Goal: Task Accomplishment & Management: Use online tool/utility

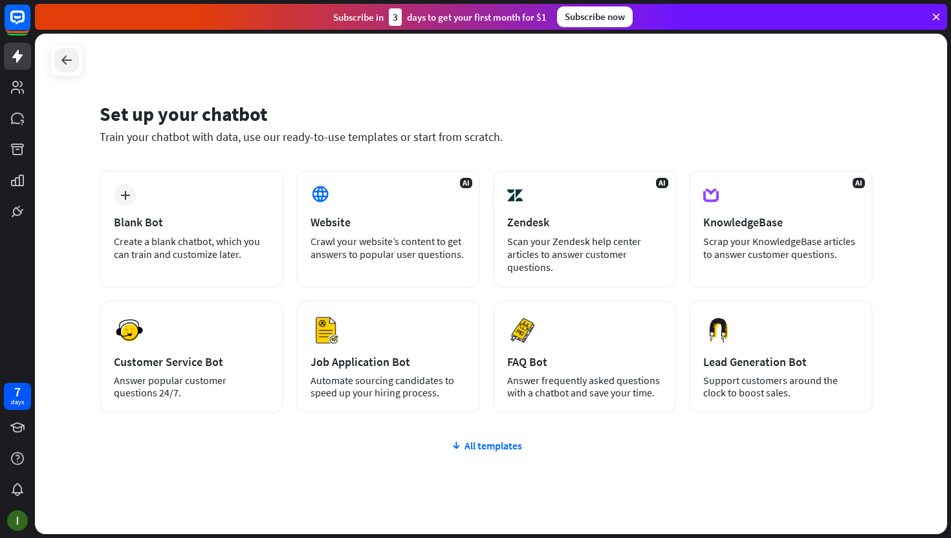
click at [65, 52] on icon at bounding box center [67, 60] width 16 height 16
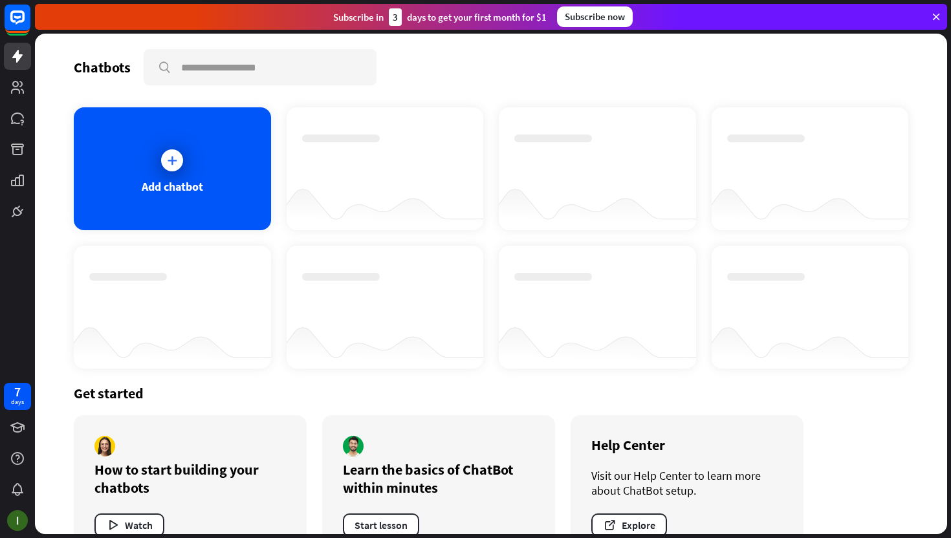
scroll to position [39, 0]
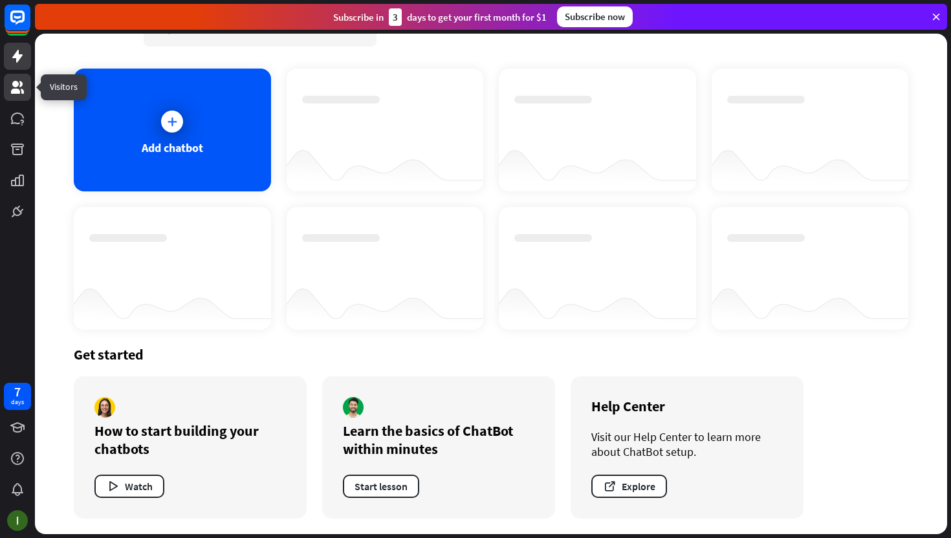
click at [22, 89] on icon at bounding box center [18, 88] width 16 height 16
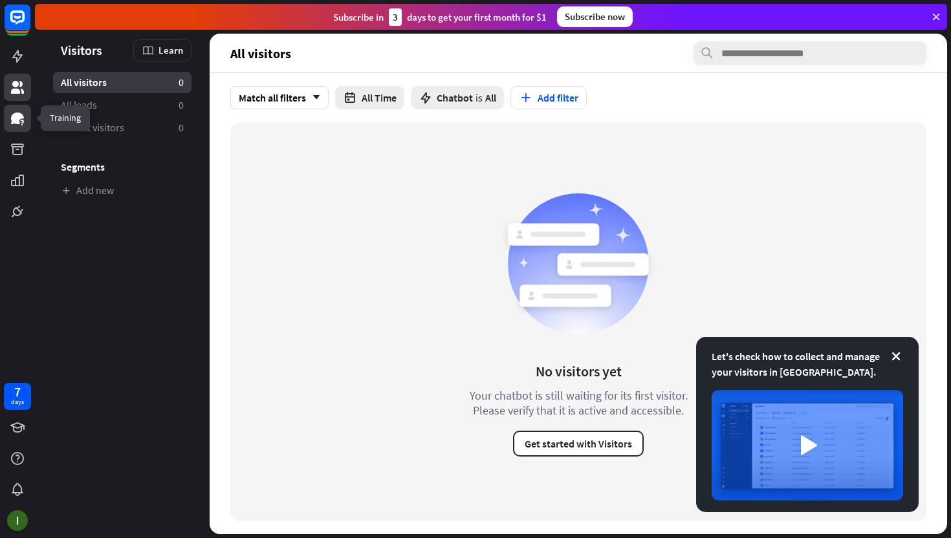
click at [23, 120] on icon at bounding box center [18, 119] width 16 height 16
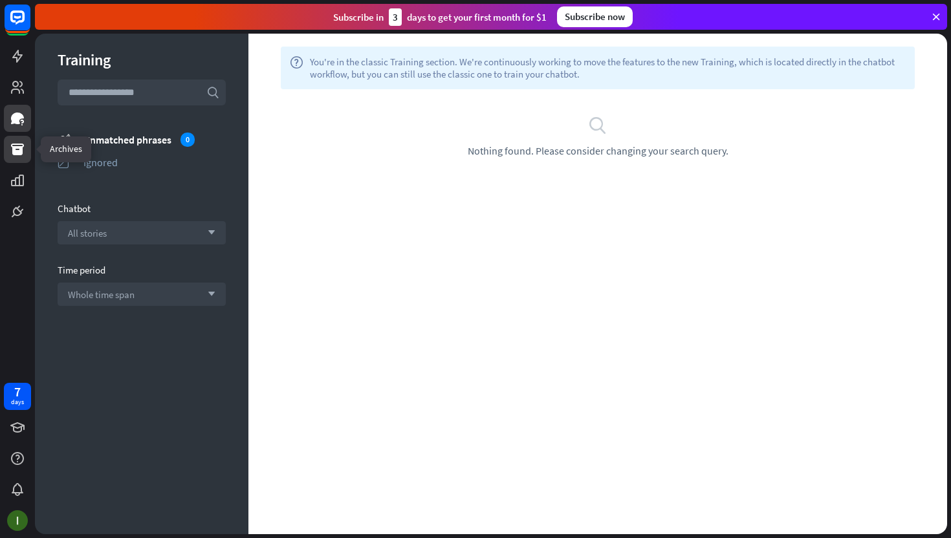
click at [19, 149] on icon at bounding box center [18, 150] width 16 height 16
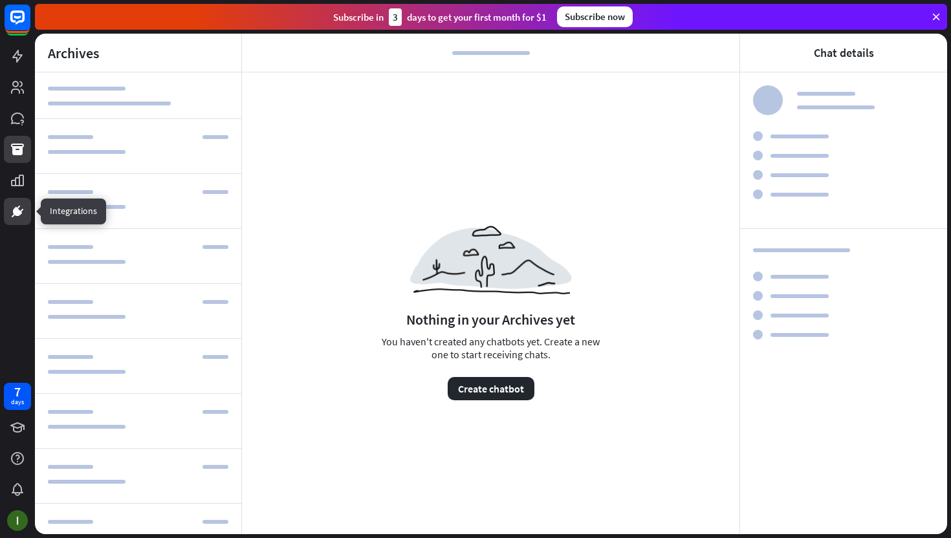
click at [12, 223] on link at bounding box center [17, 211] width 27 height 27
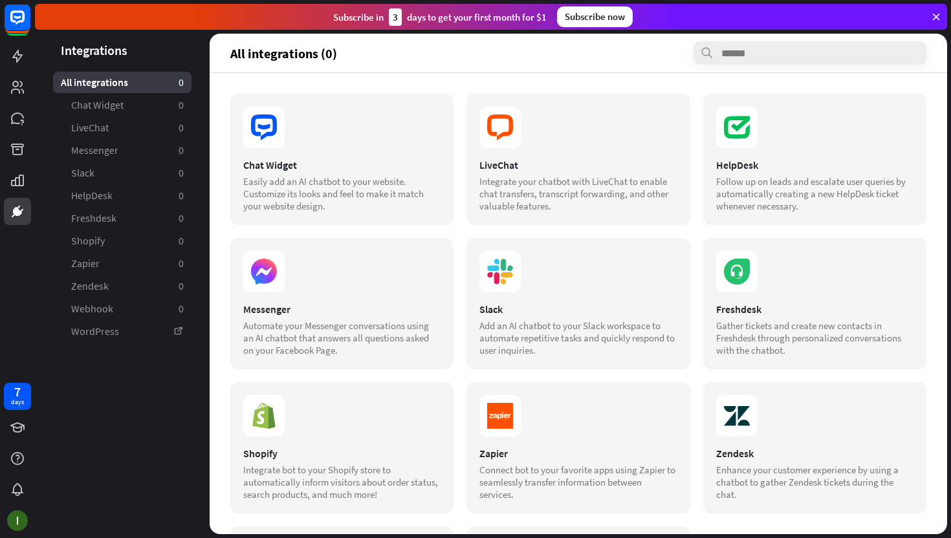
click at [625, 20] on div "Subscribe now" at bounding box center [595, 16] width 76 height 21
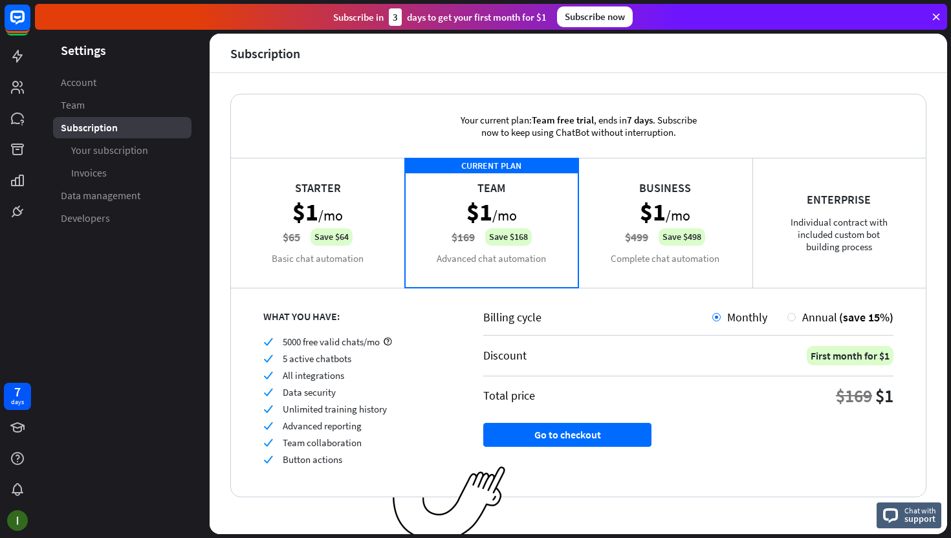
click at [345, 233] on div "Starter $1 /mo $65 Save $64 Basic chat automation" at bounding box center [318, 222] width 174 height 129
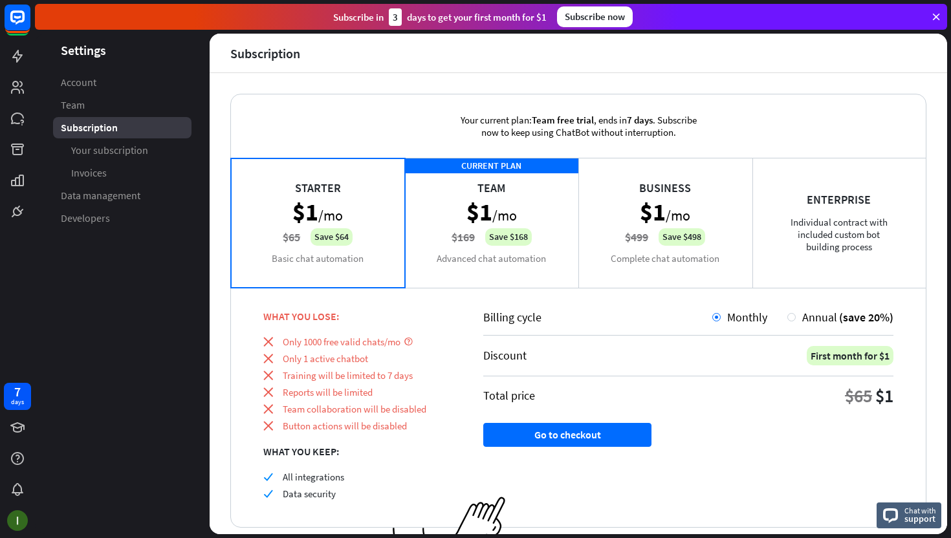
scroll to position [39, 0]
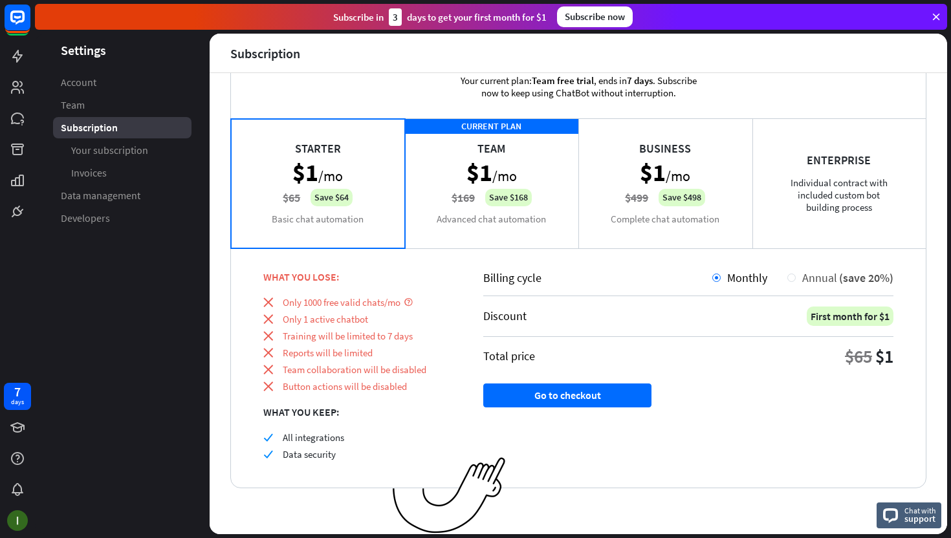
click at [789, 281] on div "Annual (save 20%)" at bounding box center [840, 277] width 106 height 15
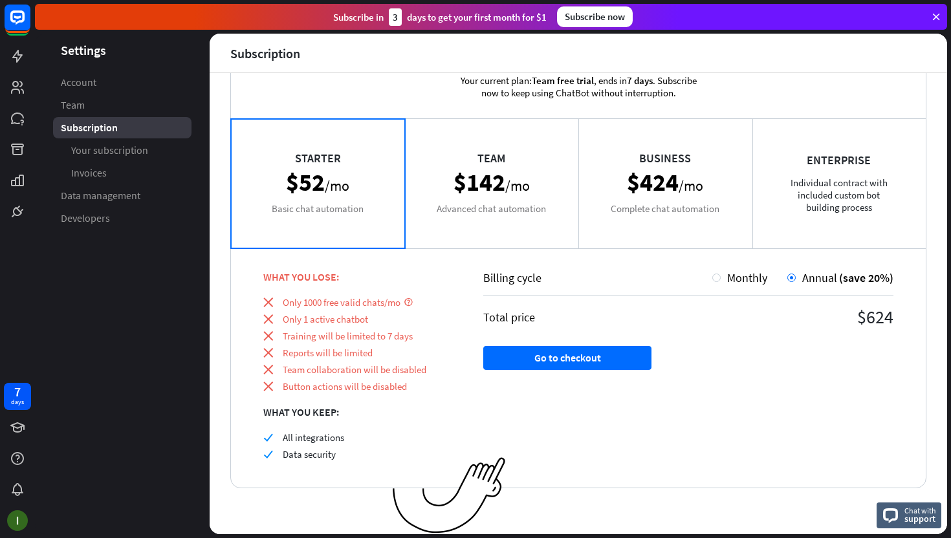
drag, startPoint x: 860, startPoint y: 318, endPoint x: 909, endPoint y: 318, distance: 49.2
click at [909, 318] on div "Billing cycle Monthly Annual (save 20%) Total price $624 Go to checkout" at bounding box center [688, 368] width 475 height 240
click at [525, 201] on div "Team $142 /mo Advanced chat automation" at bounding box center [492, 182] width 174 height 129
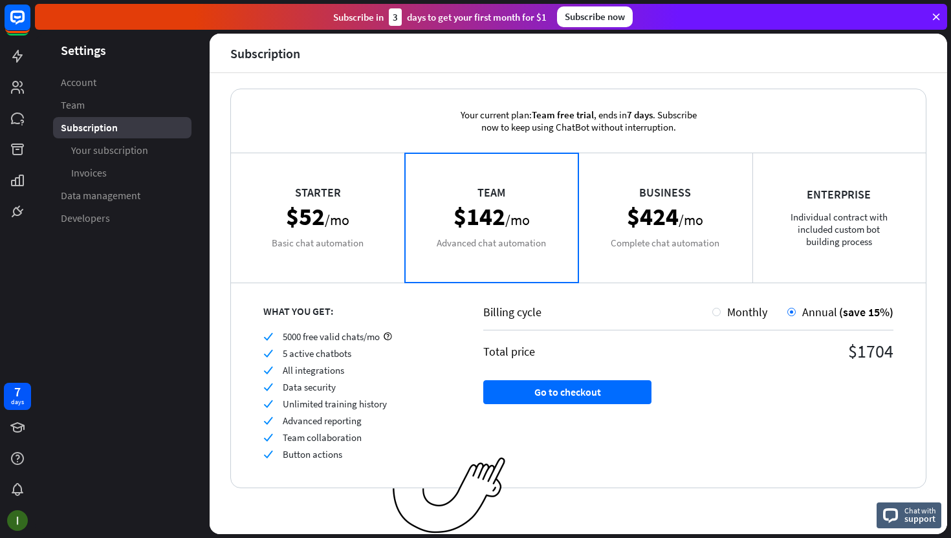
click at [648, 219] on div "Business $424 /mo Complete chat automation" at bounding box center [665, 217] width 174 height 129
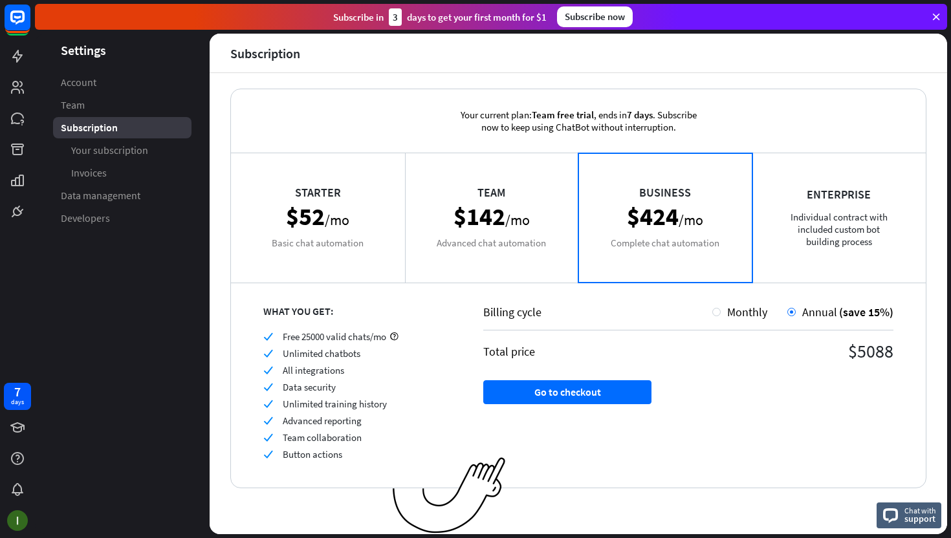
click at [815, 249] on div "Enterprise Individual contract with included custom bot building process" at bounding box center [839, 217] width 174 height 129
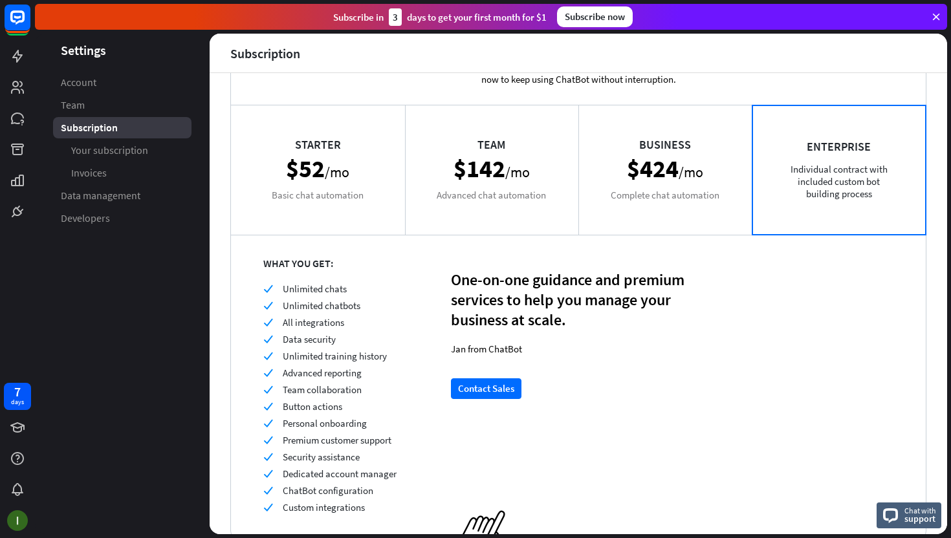
scroll to position [0, 0]
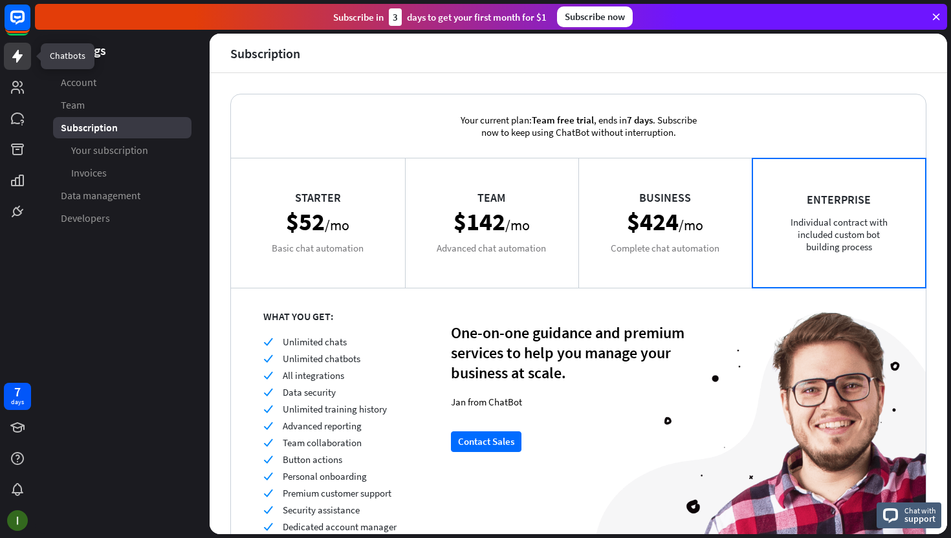
click at [19, 59] on icon at bounding box center [17, 56] width 10 height 13
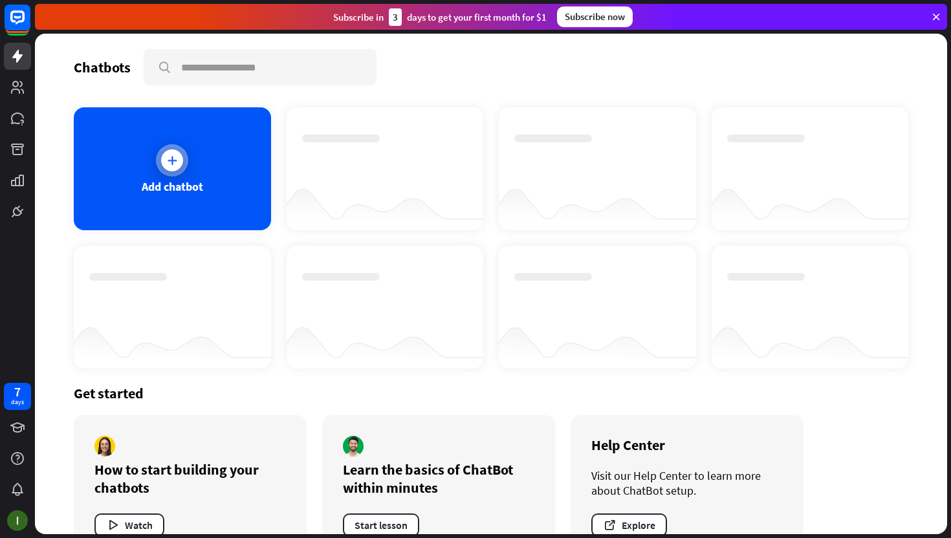
click at [226, 191] on div "Add chatbot" at bounding box center [172, 168] width 197 height 123
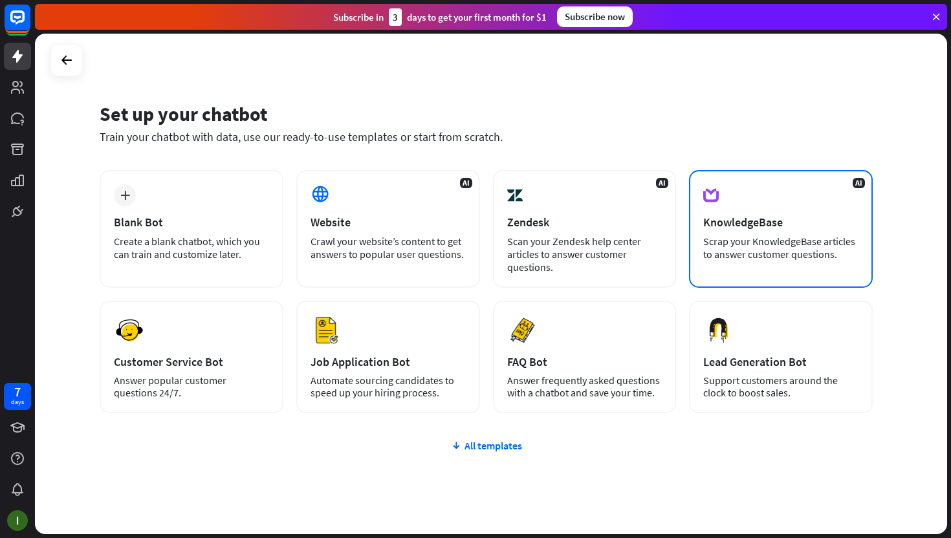
click at [806, 216] on div "KnowledgeBase" at bounding box center [780, 222] width 155 height 15
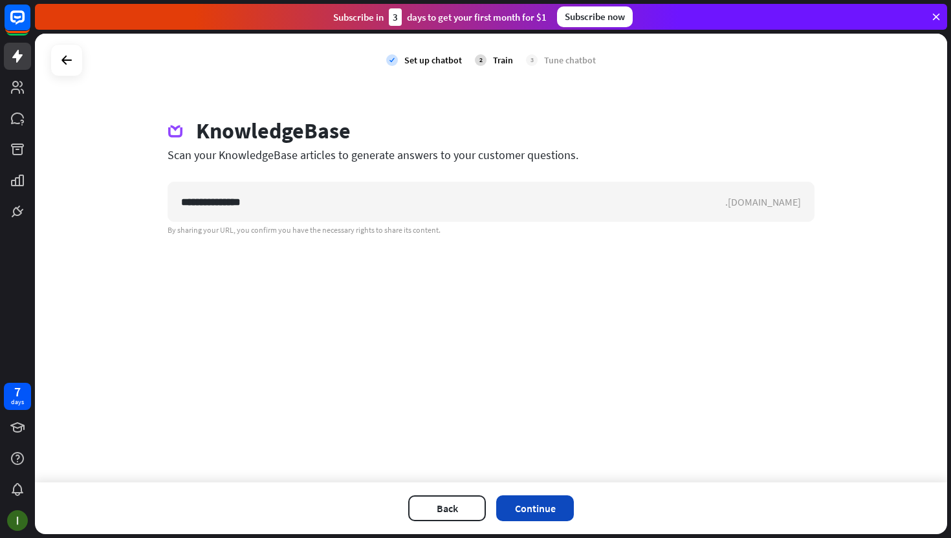
type input "**********"
click at [562, 507] on button "Continue" at bounding box center [535, 509] width 78 height 26
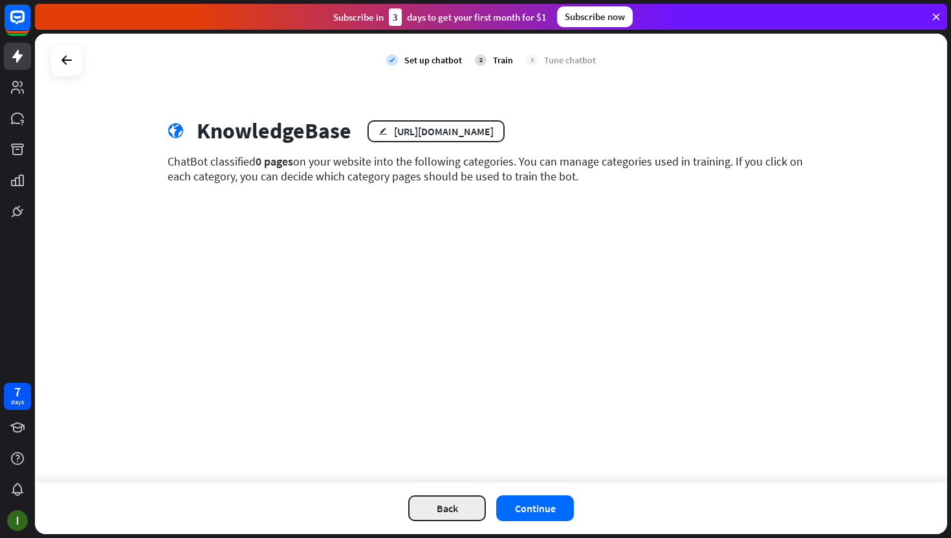
click at [457, 512] on button "Back" at bounding box center [447, 509] width 78 height 26
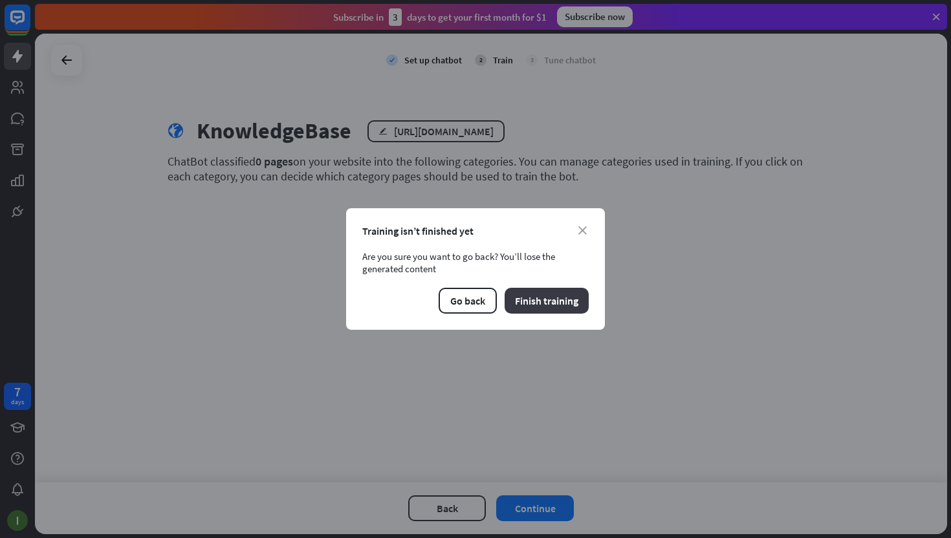
click at [529, 302] on button "Finish training" at bounding box center [547, 301] width 84 height 26
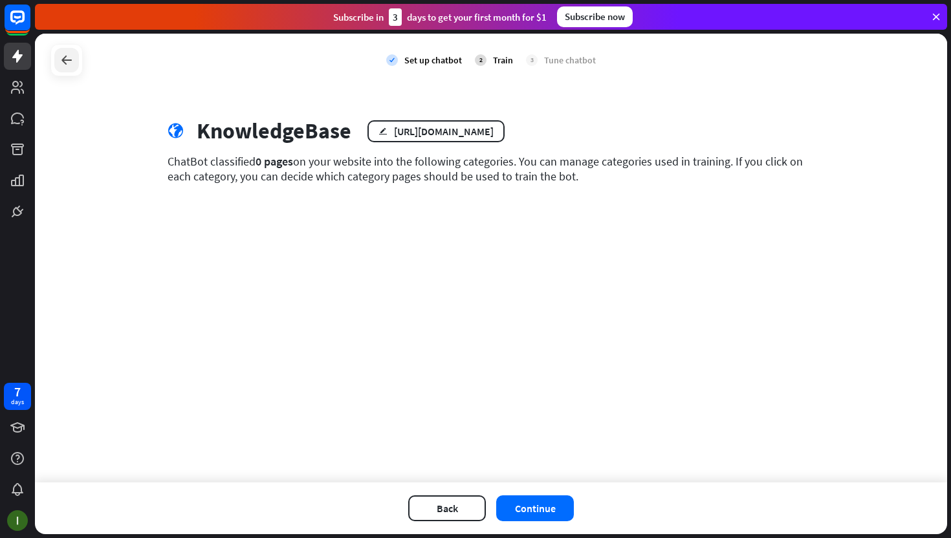
click at [72, 58] on icon at bounding box center [67, 60] width 16 height 16
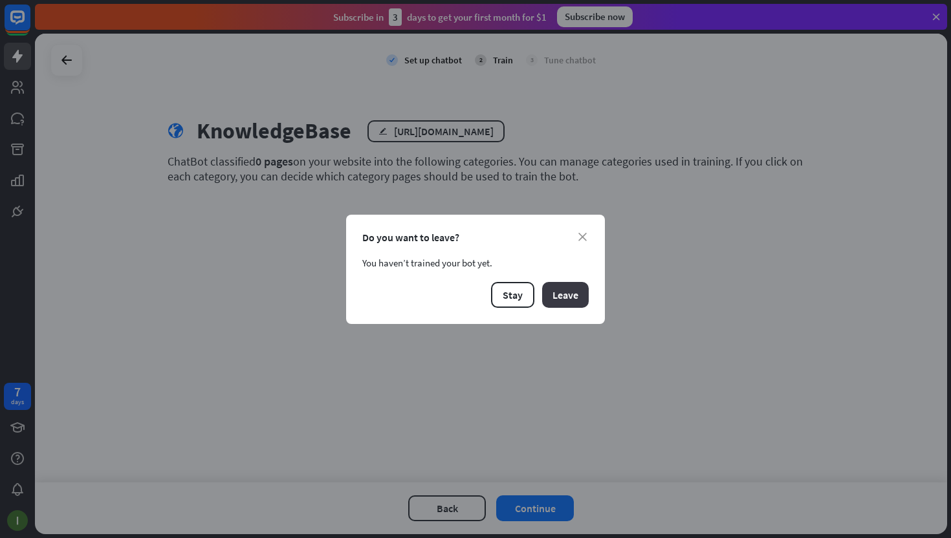
click at [577, 291] on button "Leave" at bounding box center [565, 295] width 47 height 26
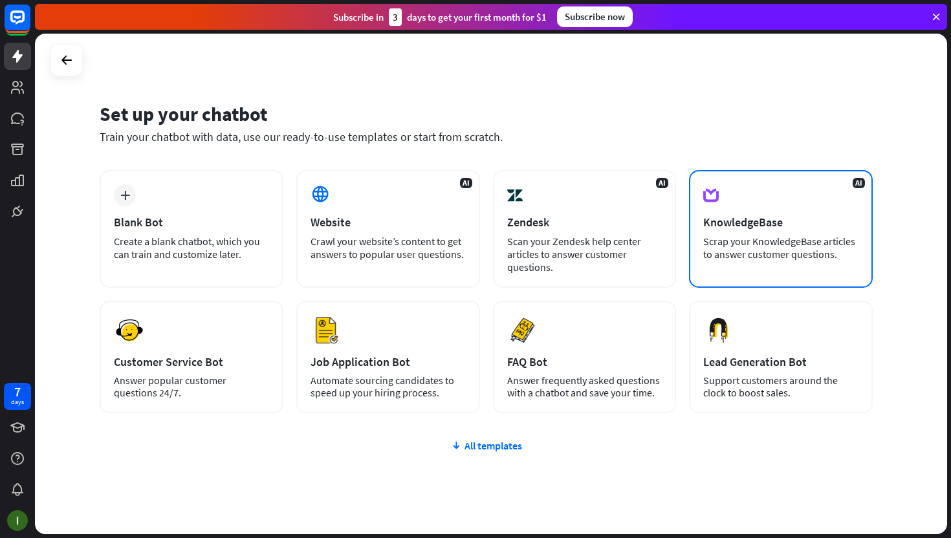
click at [730, 238] on div "Scrap your KnowledgeBase articles to answer customer questions." at bounding box center [780, 248] width 155 height 26
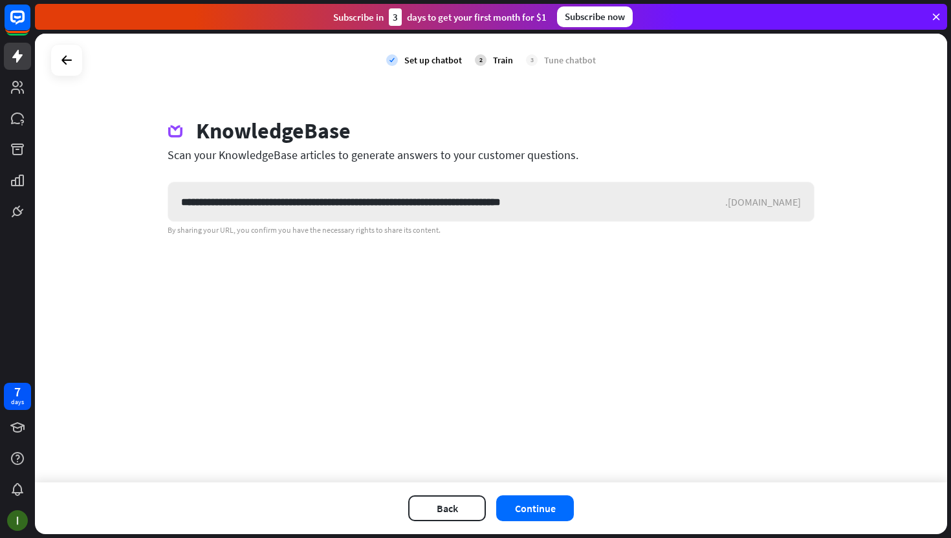
type input "**********"
click at [549, 510] on button "Continue" at bounding box center [535, 509] width 78 height 26
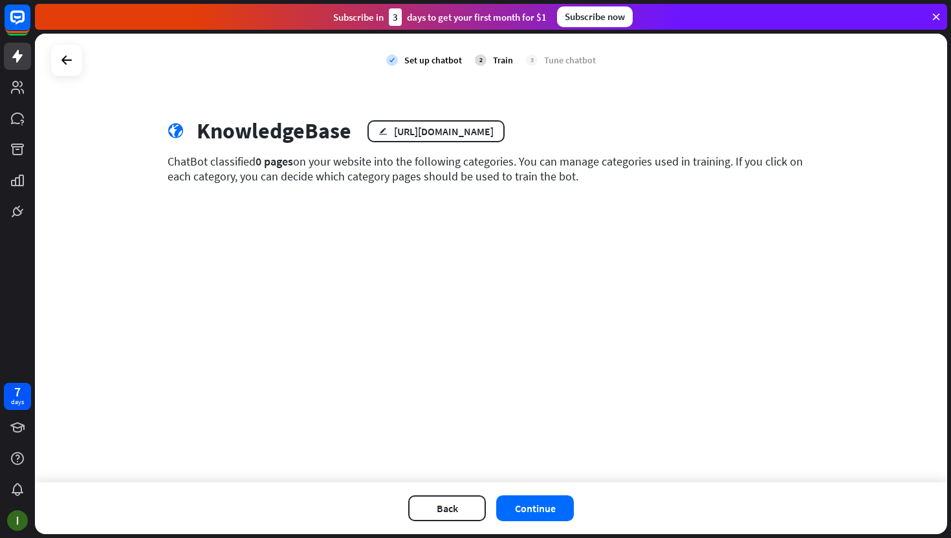
click at [78, 72] on div at bounding box center [66, 60] width 32 height 32
click at [69, 61] on icon at bounding box center [67, 60] width 16 height 16
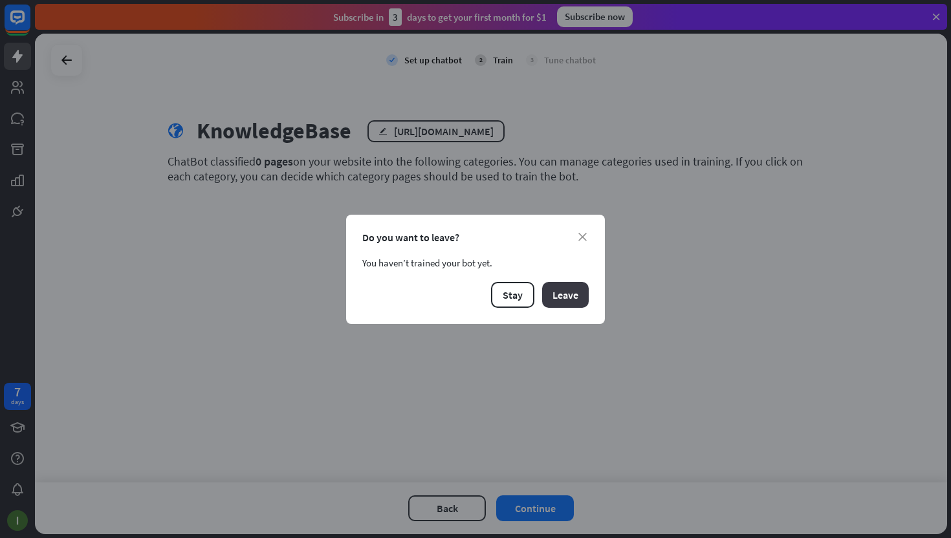
click at [579, 293] on button "Leave" at bounding box center [565, 295] width 47 height 26
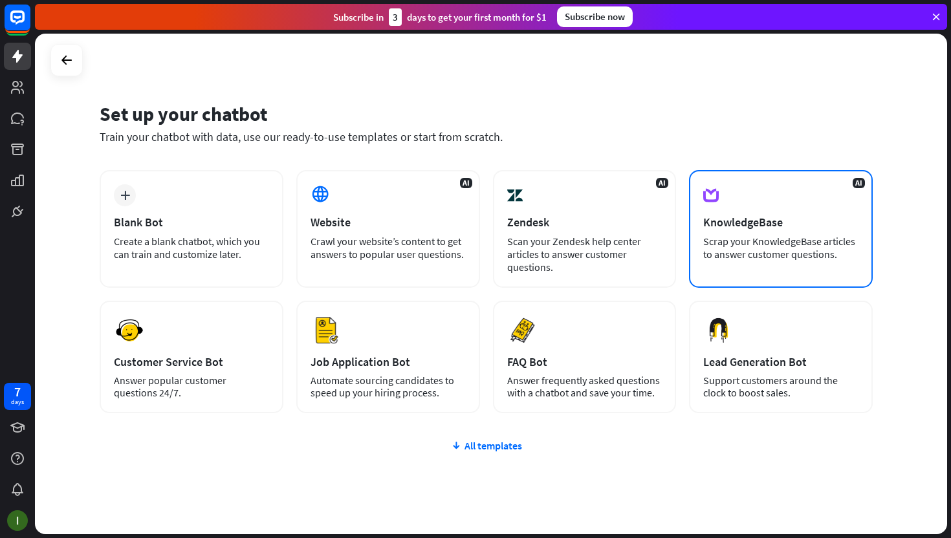
click at [752, 234] on div "AI KnowledgeBase Scrap your KnowledgeBase articles to answer customer questions." at bounding box center [781, 229] width 184 height 118
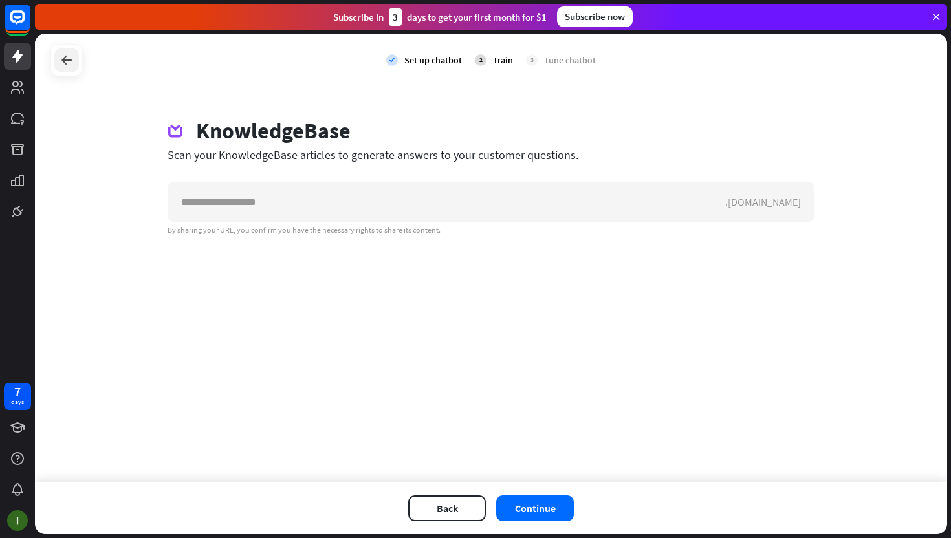
click at [59, 55] on icon at bounding box center [67, 60] width 16 height 16
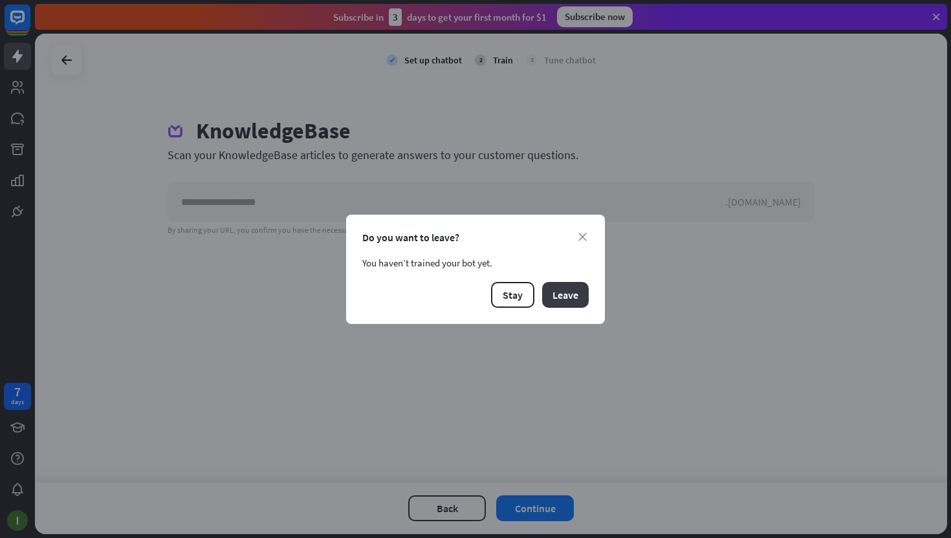
click at [565, 291] on button "Leave" at bounding box center [565, 295] width 47 height 26
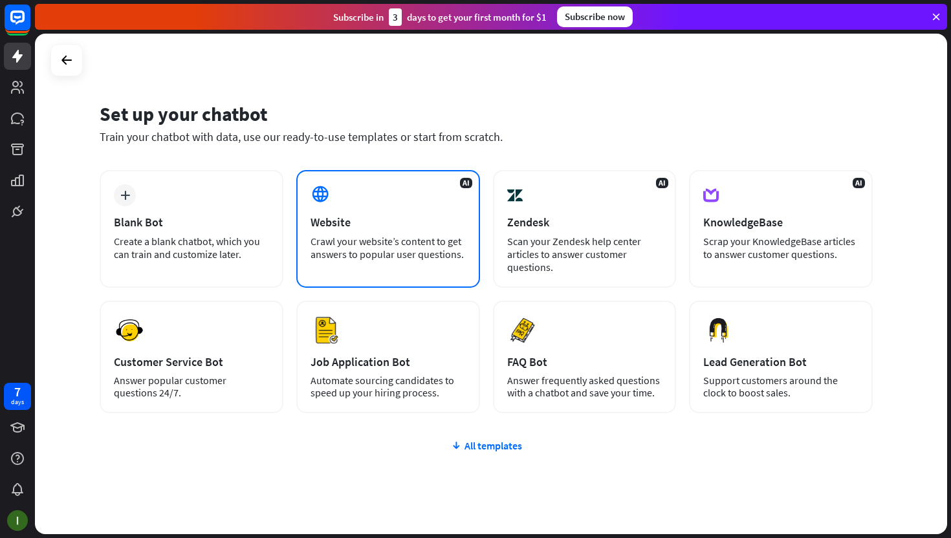
click at [399, 246] on div "Crawl your website’s content to get answers to popular user questions." at bounding box center [388, 248] width 155 height 26
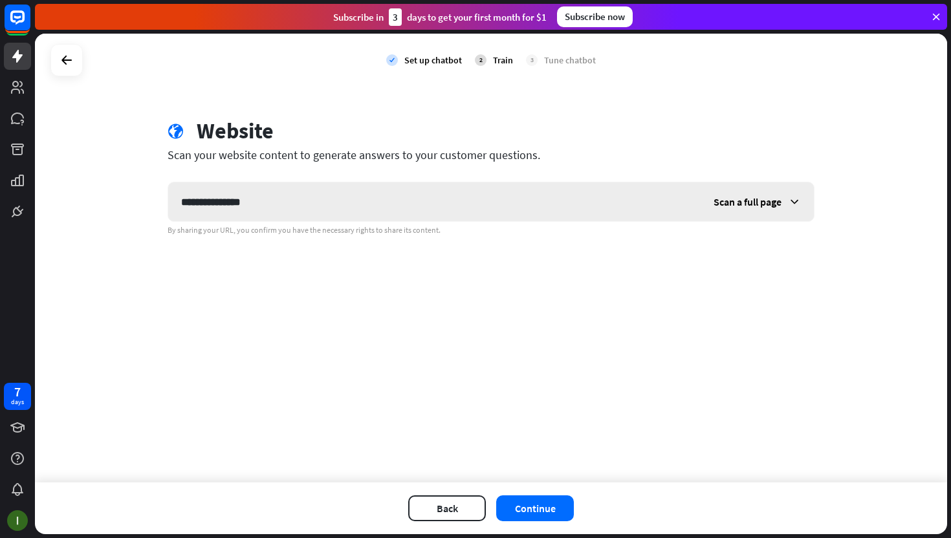
type input "**********"
click at [790, 210] on div "Scan a full page" at bounding box center [757, 201] width 113 height 39
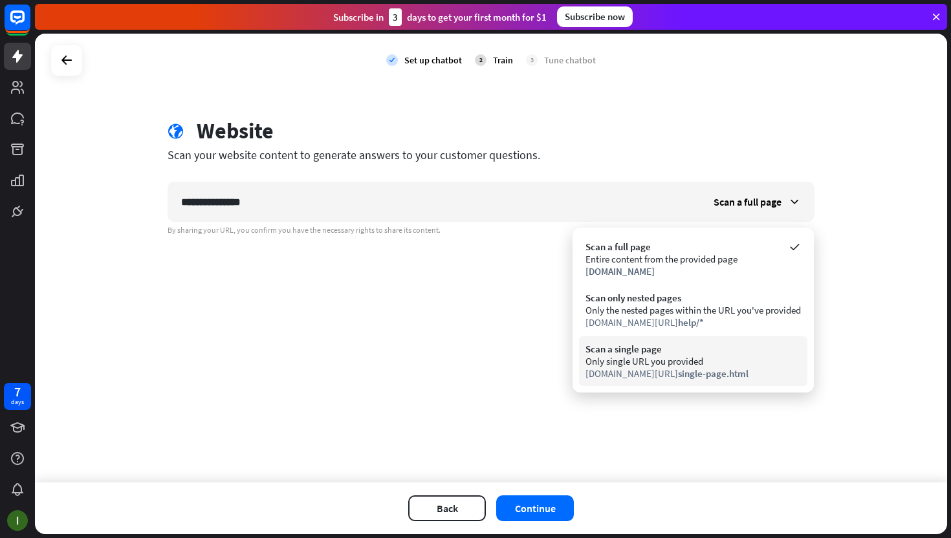
click at [719, 344] on div "Scan a single page" at bounding box center [692, 349] width 215 height 12
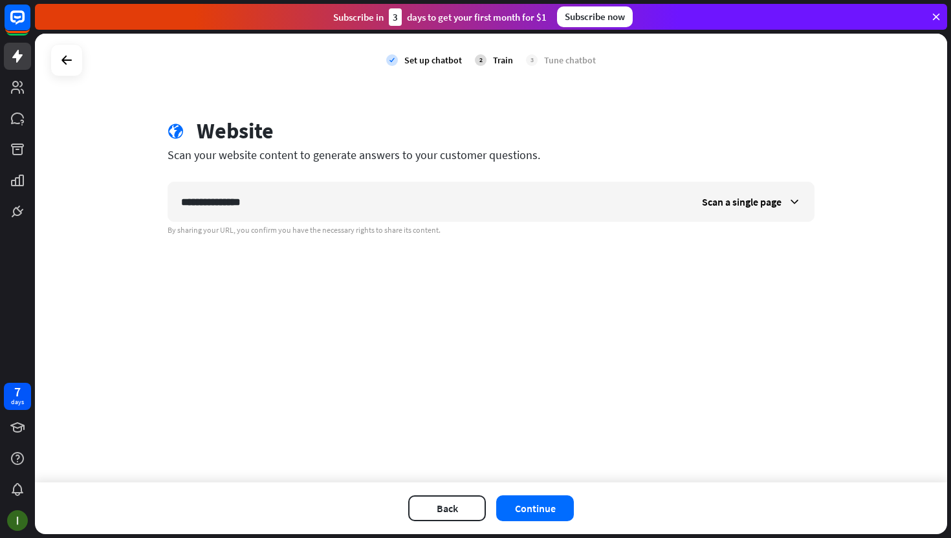
click at [542, 521] on div "Back Continue" at bounding box center [491, 509] width 912 height 52
click at [542, 510] on button "Continue" at bounding box center [535, 509] width 78 height 26
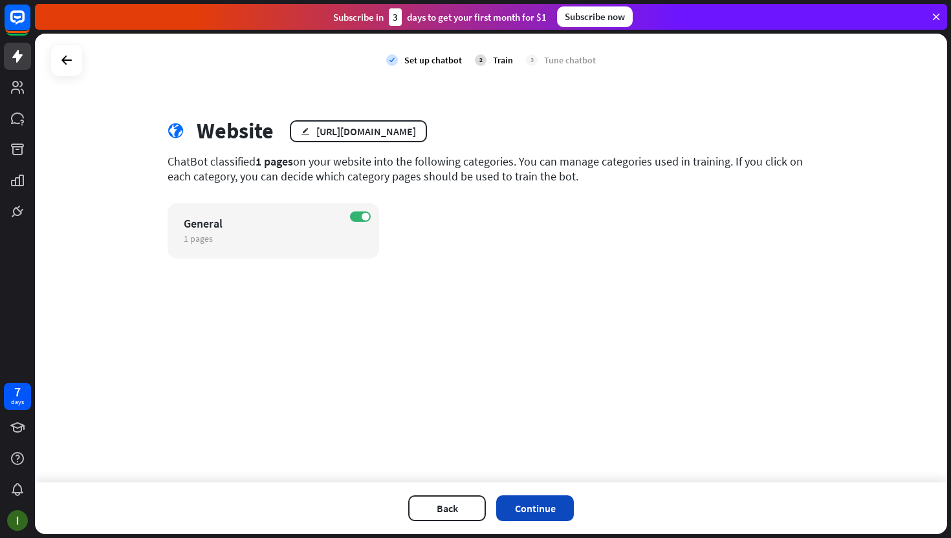
click at [545, 497] on button "Continue" at bounding box center [535, 509] width 78 height 26
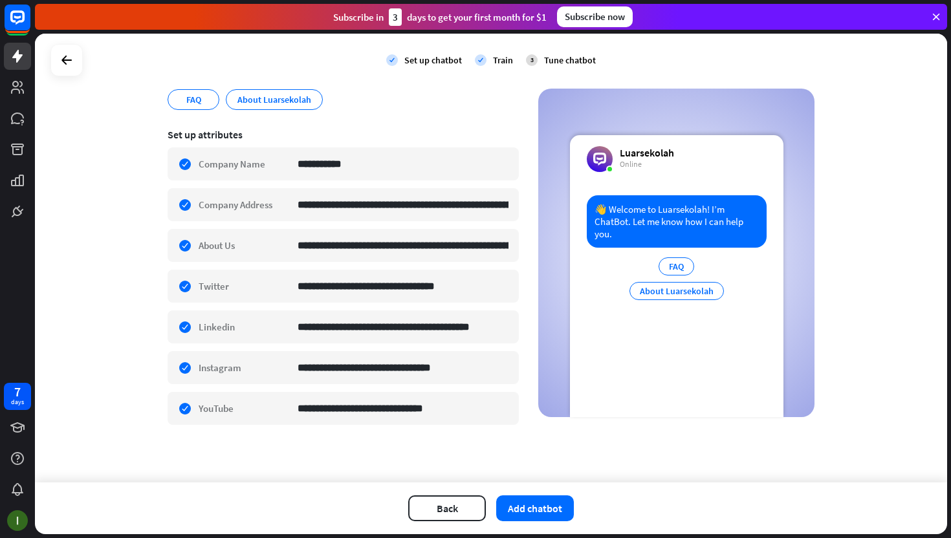
scroll to position [175, 0]
click at [551, 501] on button "Add chatbot" at bounding box center [535, 509] width 78 height 26
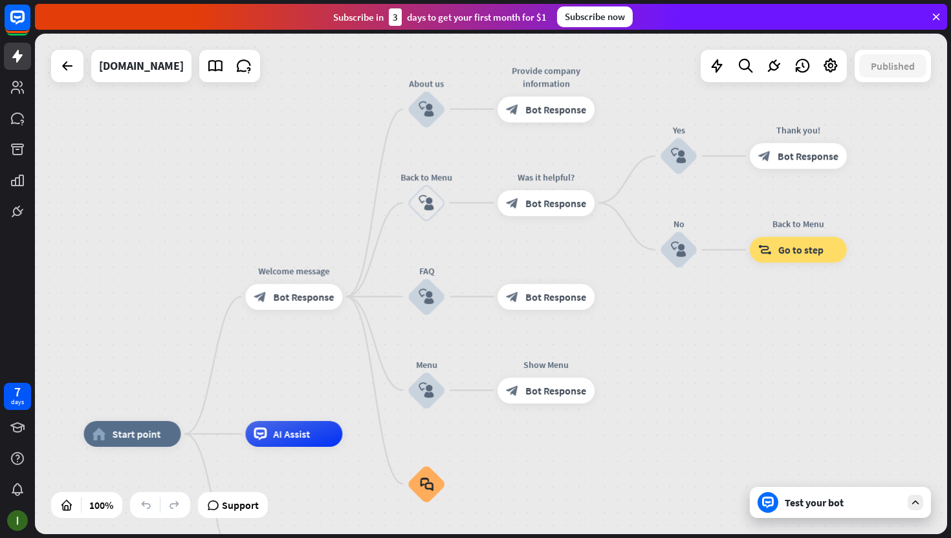
drag, startPoint x: 815, startPoint y: 286, endPoint x: 679, endPoint y: 440, distance: 204.9
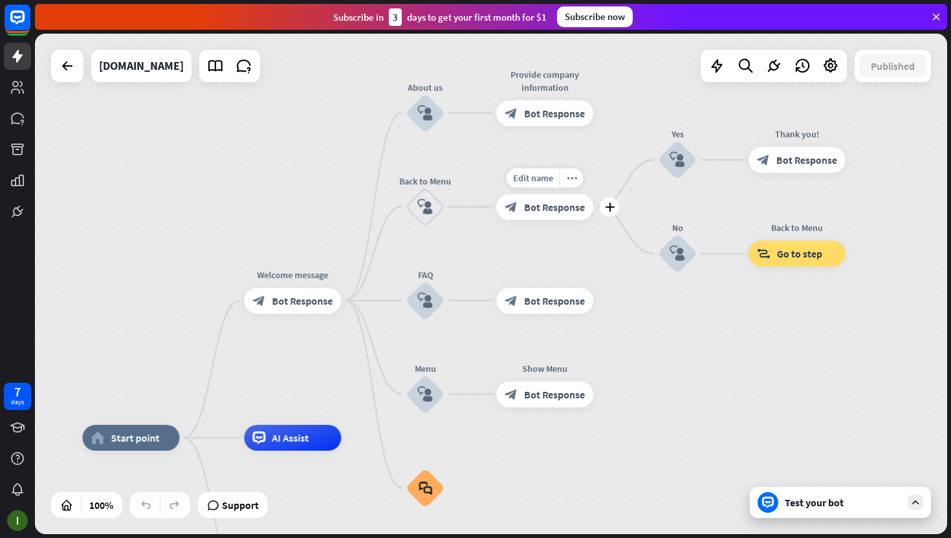
click at [540, 219] on div "block_bot_response Bot Response" at bounding box center [544, 207] width 97 height 26
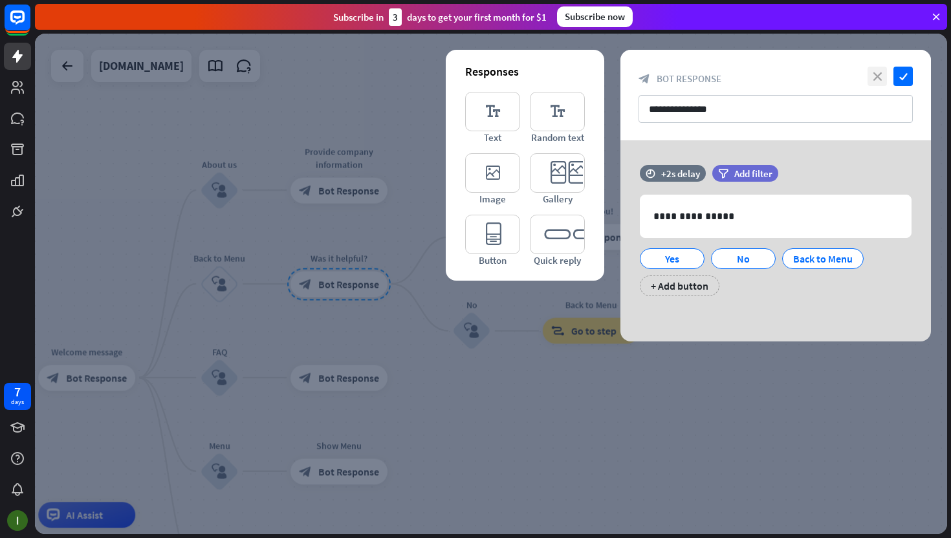
click at [875, 73] on icon "close" at bounding box center [877, 76] width 19 height 19
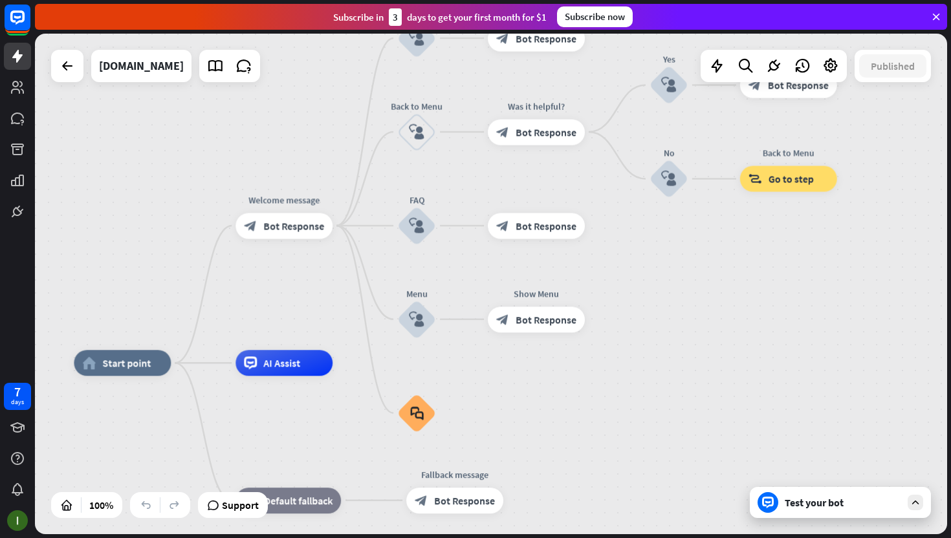
drag, startPoint x: 716, startPoint y: 422, endPoint x: 914, endPoint y: 270, distance: 249.1
click at [914, 270] on div "home_2 Start point Welcome message block_bot_response Bot Response About us blo…" at bounding box center [491, 284] width 912 height 501
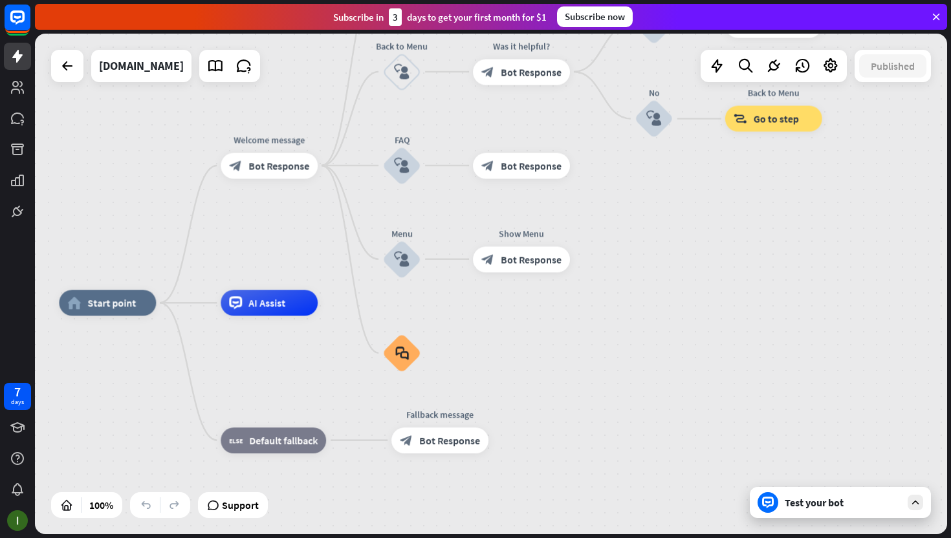
drag, startPoint x: 841, startPoint y: 356, endPoint x: 826, endPoint y: 296, distance: 62.0
click at [826, 296] on div "home_2 Start point Welcome message block_bot_response Bot Response About us blo…" at bounding box center [491, 284] width 912 height 501
click at [842, 496] on div "Test your bot" at bounding box center [843, 502] width 116 height 13
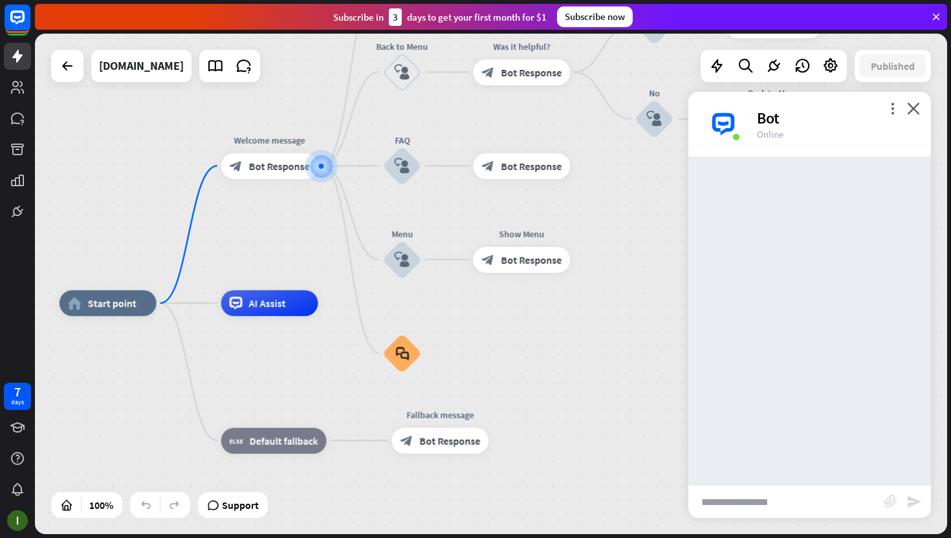
click at [842, 496] on input "text" at bounding box center [786, 502] width 196 height 32
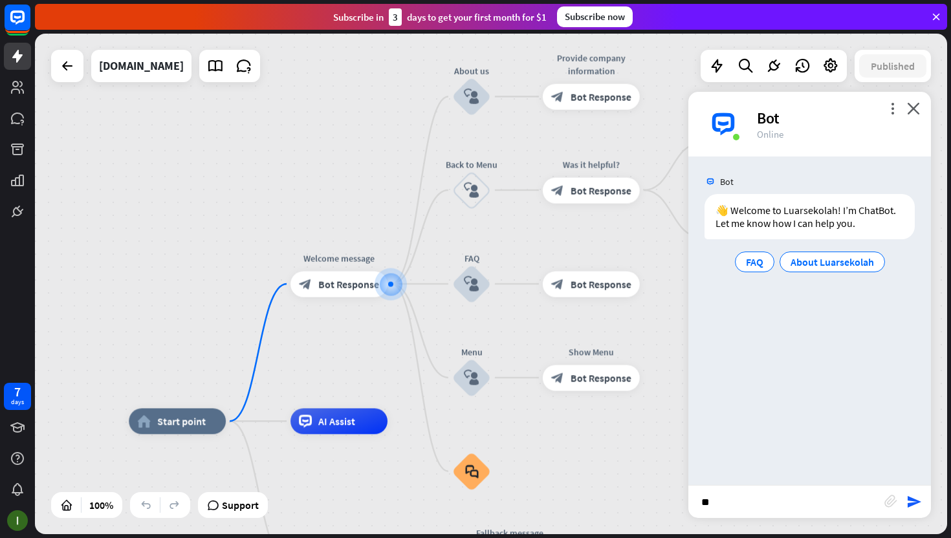
type input "*"
type input "**********"
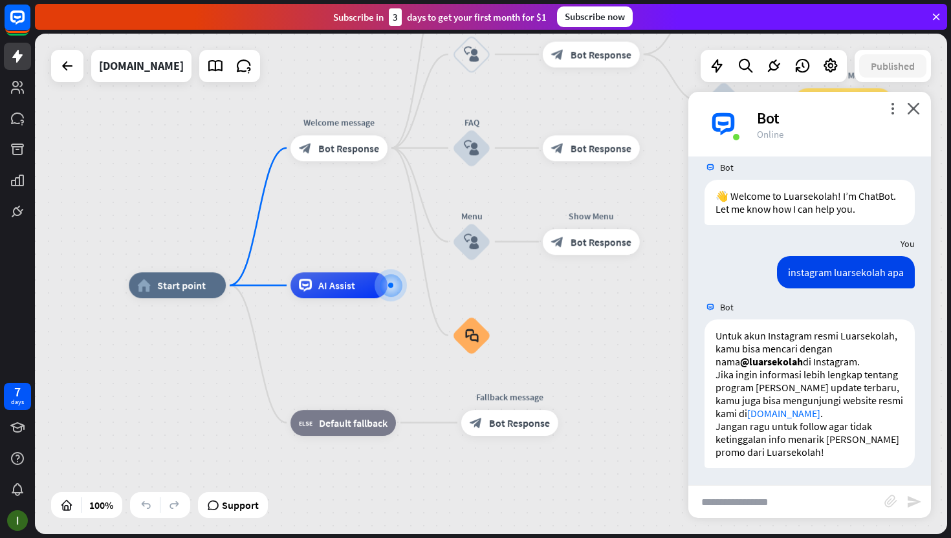
scroll to position [17, 0]
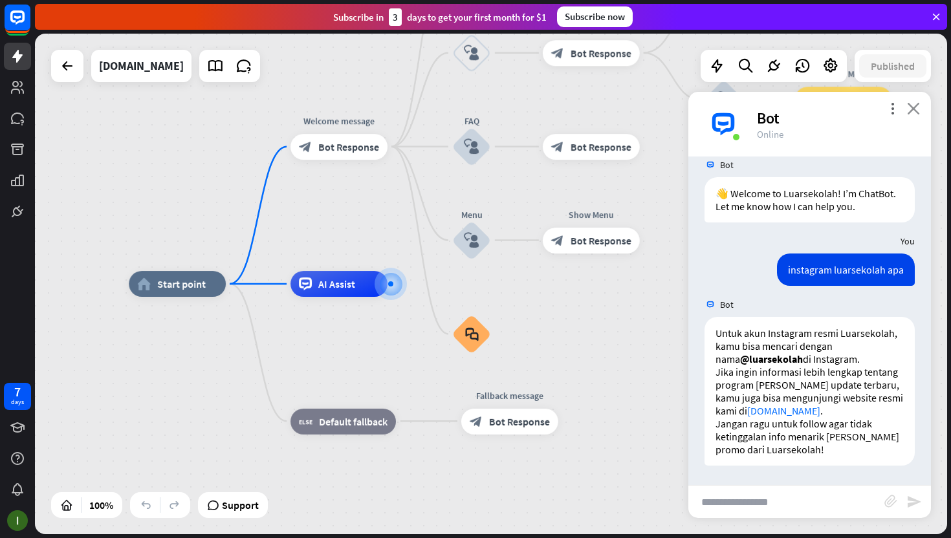
click at [915, 105] on icon "close" at bounding box center [913, 108] width 13 height 12
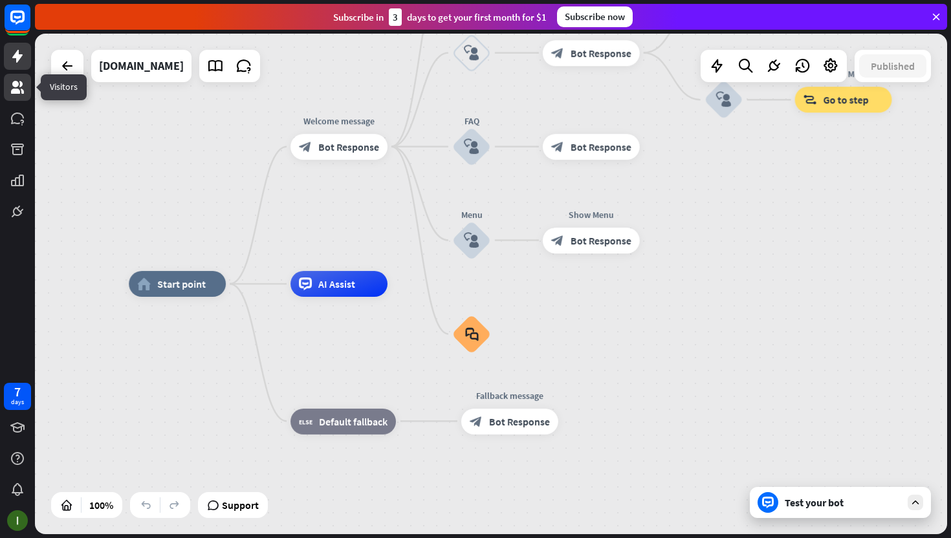
click at [21, 85] on icon at bounding box center [17, 87] width 13 height 13
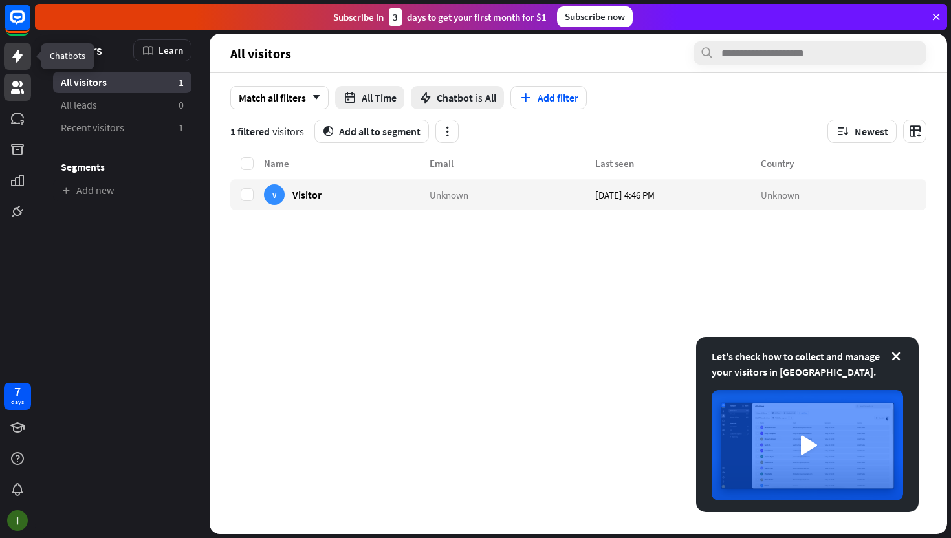
click at [15, 60] on icon at bounding box center [18, 57] width 16 height 16
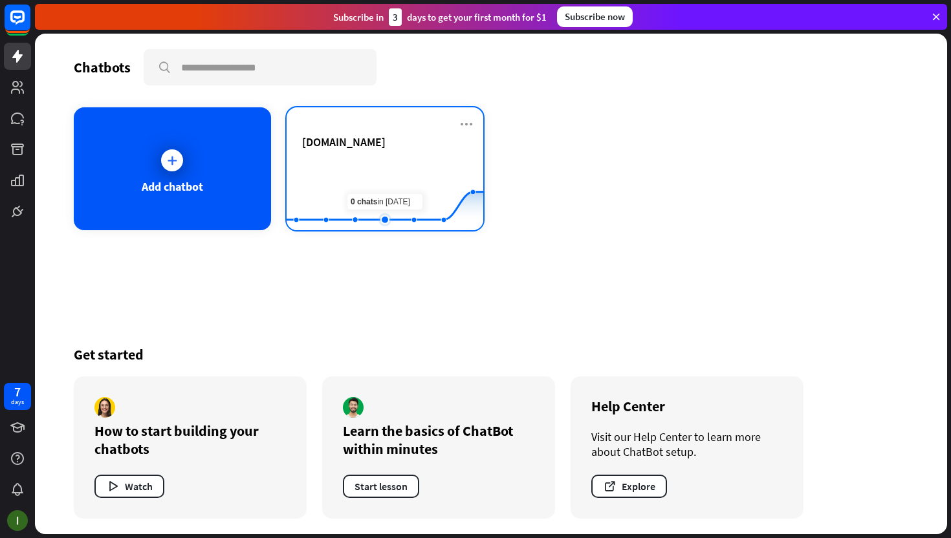
click at [371, 184] on rect at bounding box center [385, 198] width 197 height 81
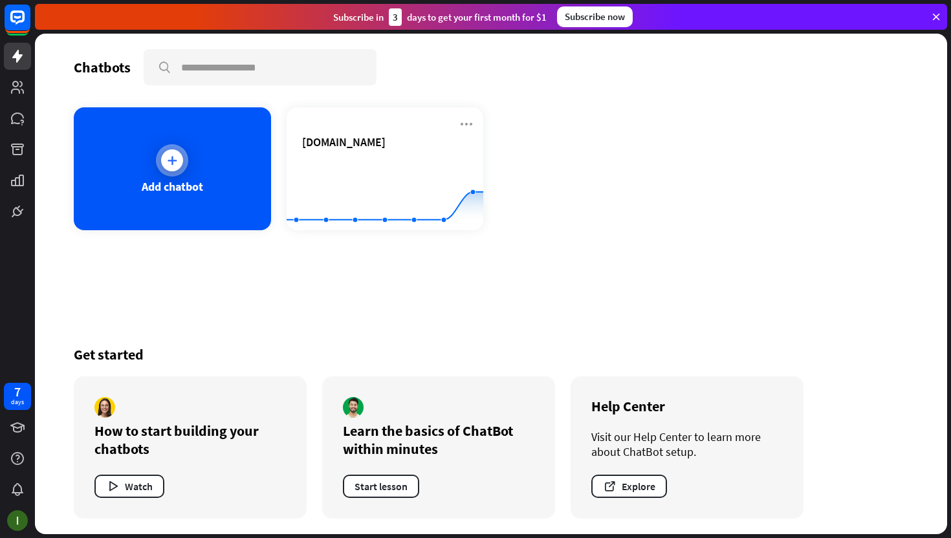
click at [219, 170] on div "Add chatbot" at bounding box center [172, 168] width 197 height 123
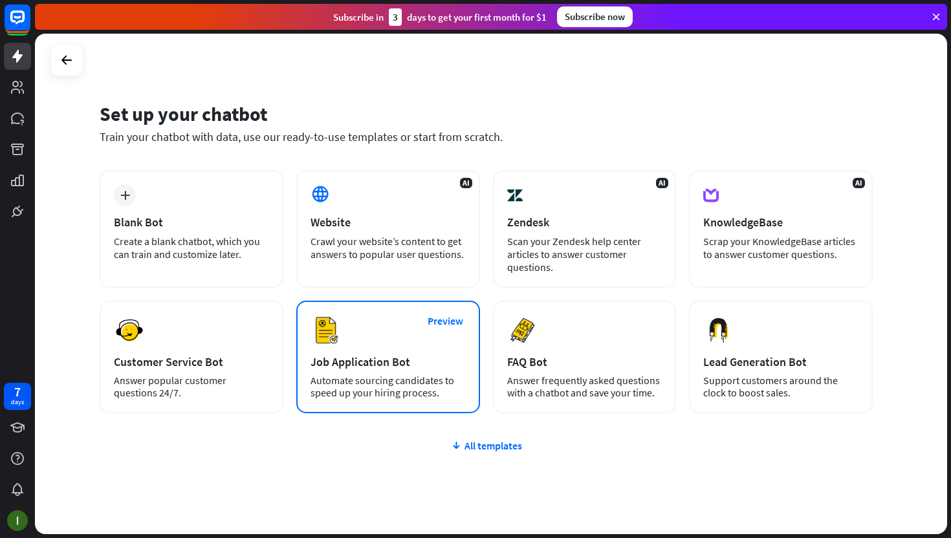
click at [441, 362] on div "Job Application Bot" at bounding box center [388, 362] width 155 height 15
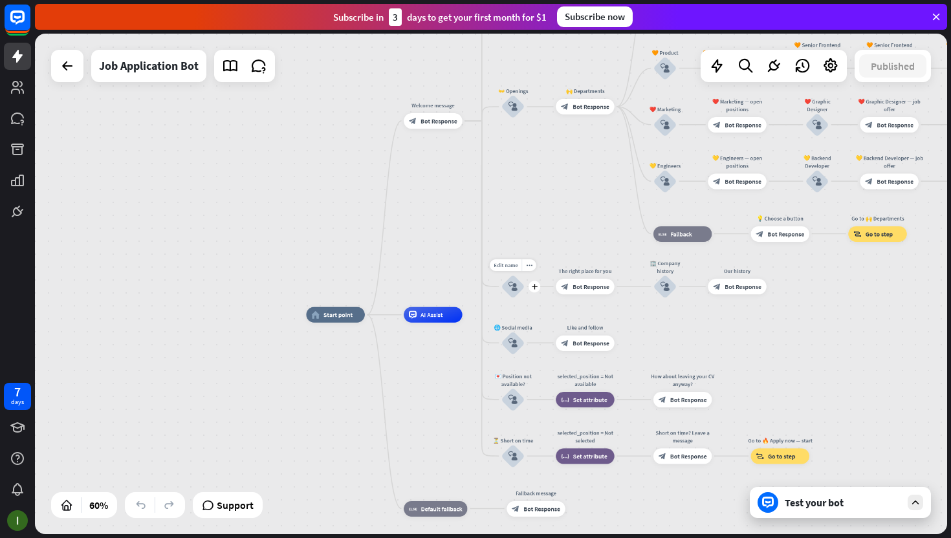
click at [515, 284] on icon "block_user_input" at bounding box center [513, 286] width 9 height 9
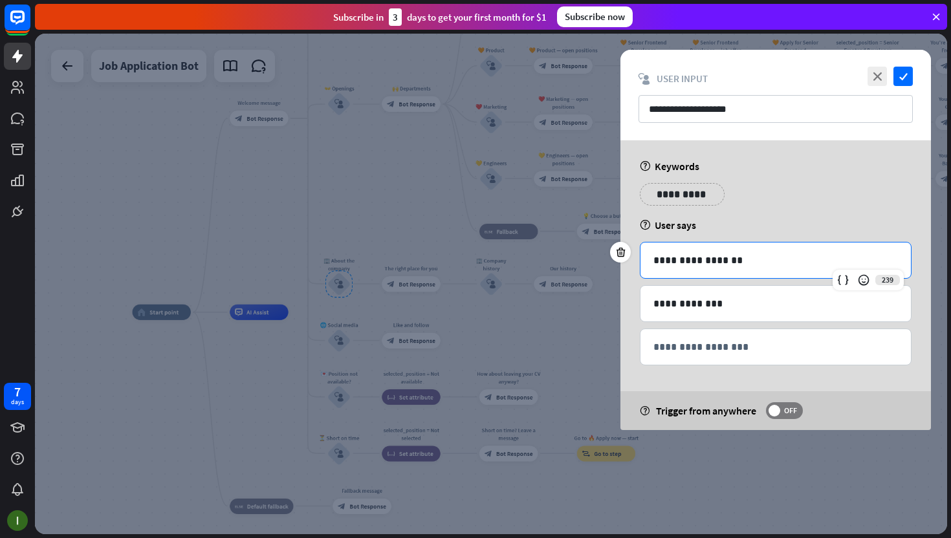
click at [712, 253] on p "**********" at bounding box center [775, 260] width 245 height 16
click at [871, 78] on icon "close" at bounding box center [877, 76] width 19 height 19
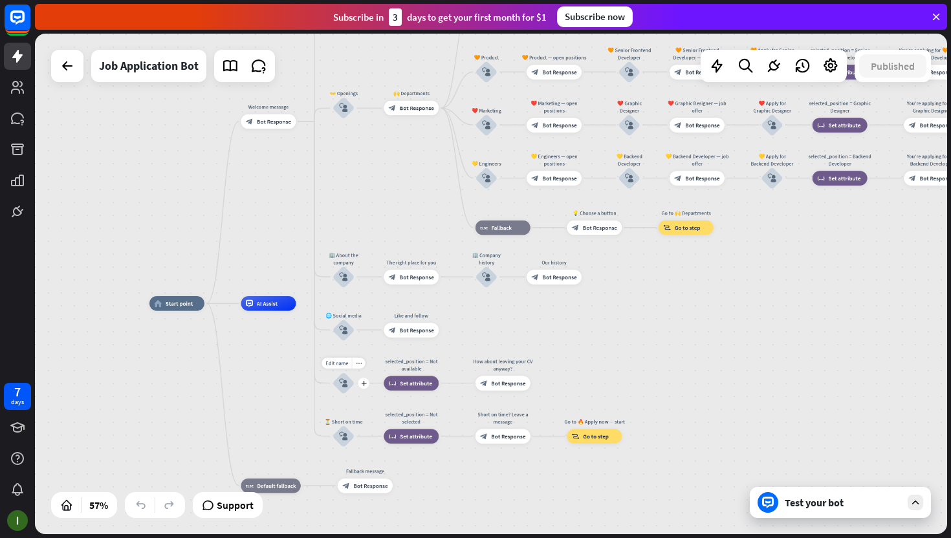
click at [341, 388] on div "block_user_input" at bounding box center [344, 383] width 22 height 22
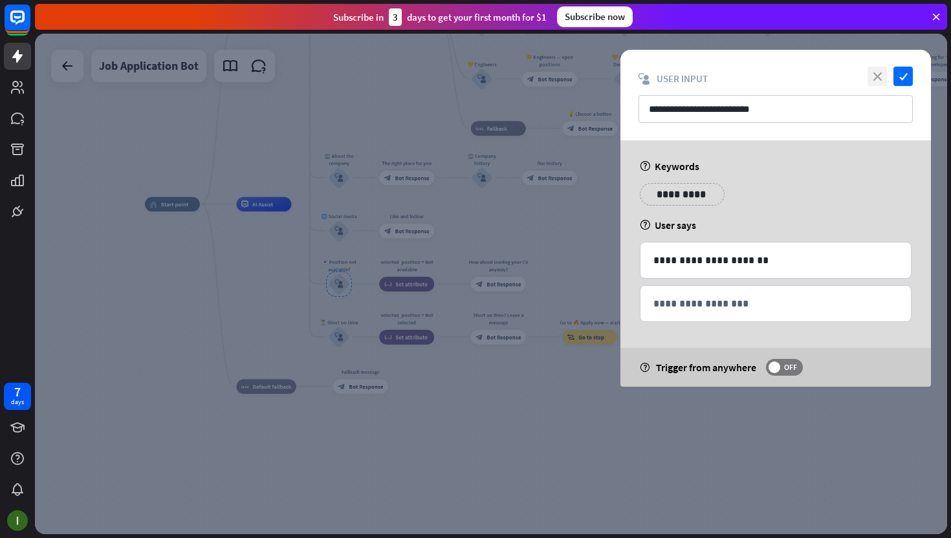
click at [877, 78] on icon "close" at bounding box center [877, 76] width 19 height 19
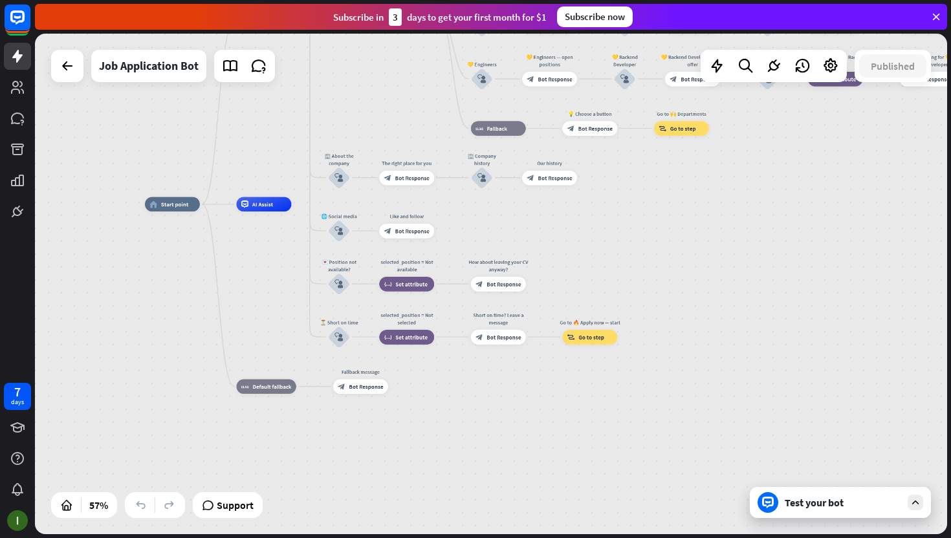
click at [846, 507] on div "Test your bot" at bounding box center [843, 502] width 116 height 13
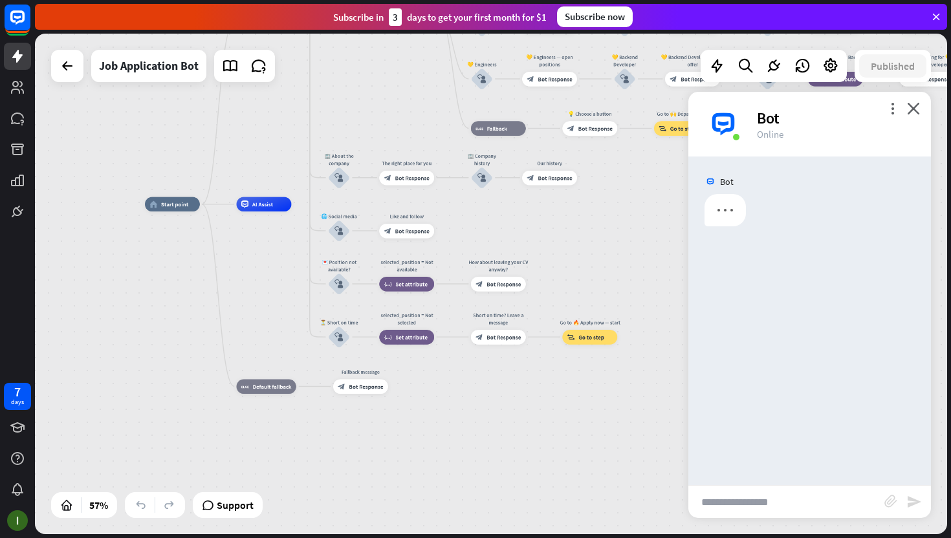
click at [823, 498] on input "text" at bounding box center [786, 502] width 196 height 32
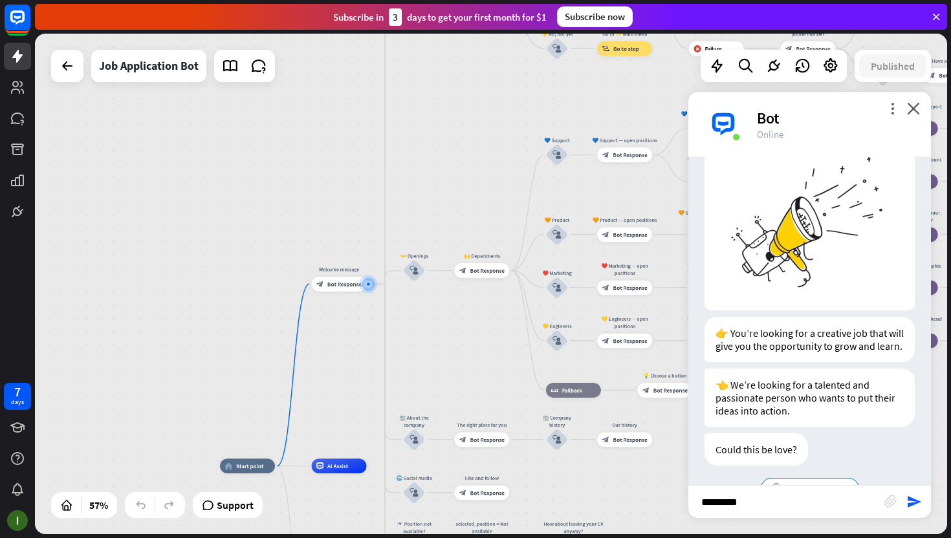
scroll to position [91, 0]
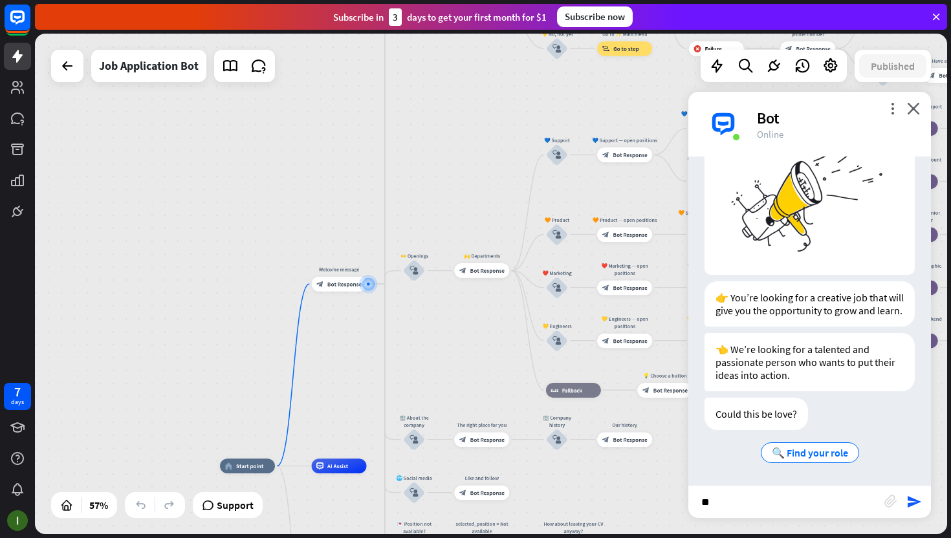
type input "*"
type input "**********"
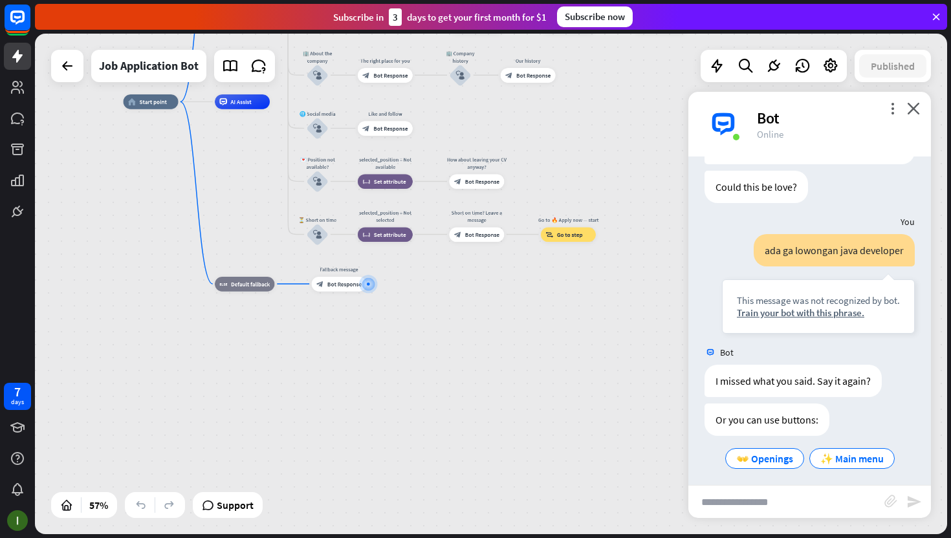
scroll to position [324, 0]
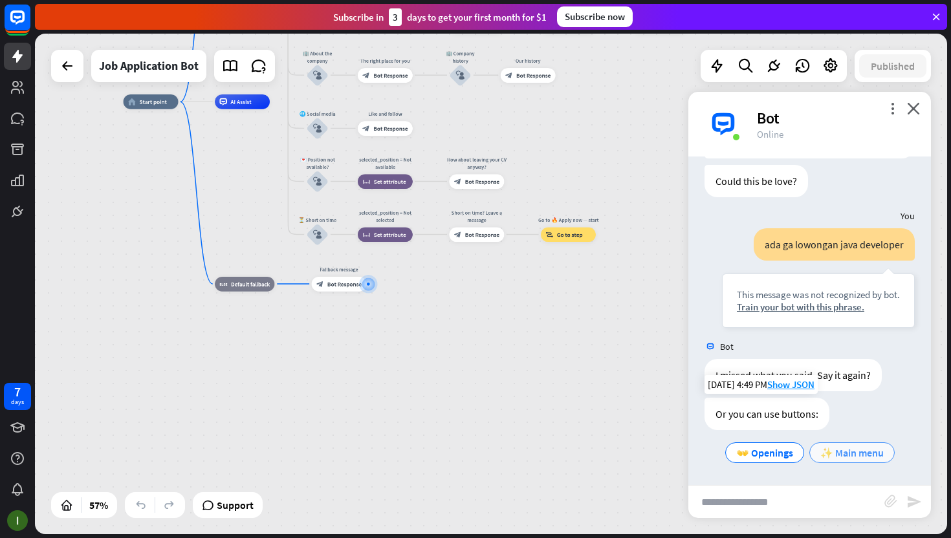
click at [848, 452] on span "✨ Main menu" at bounding box center [851, 452] width 63 height 13
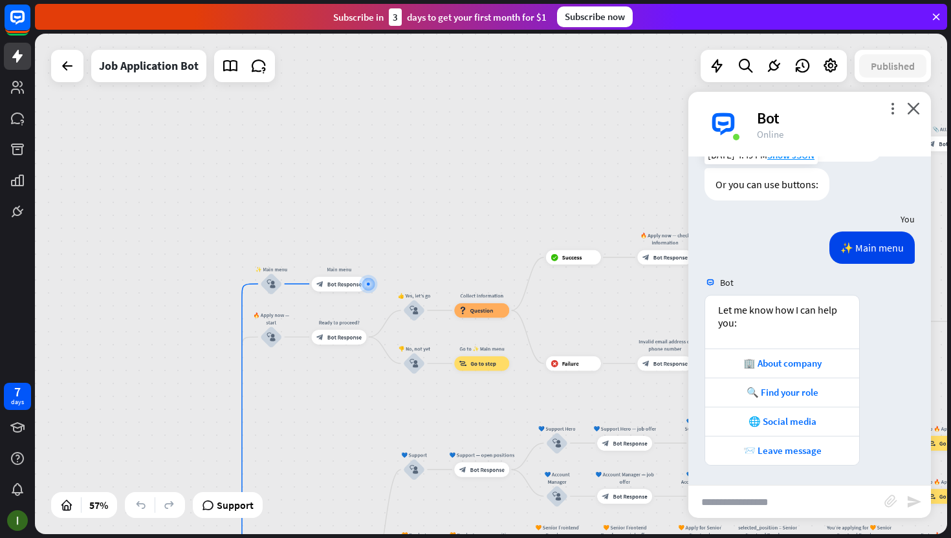
scroll to position [554, 0]
click at [350, 288] on div "block_bot_response Bot Response" at bounding box center [339, 284] width 55 height 15
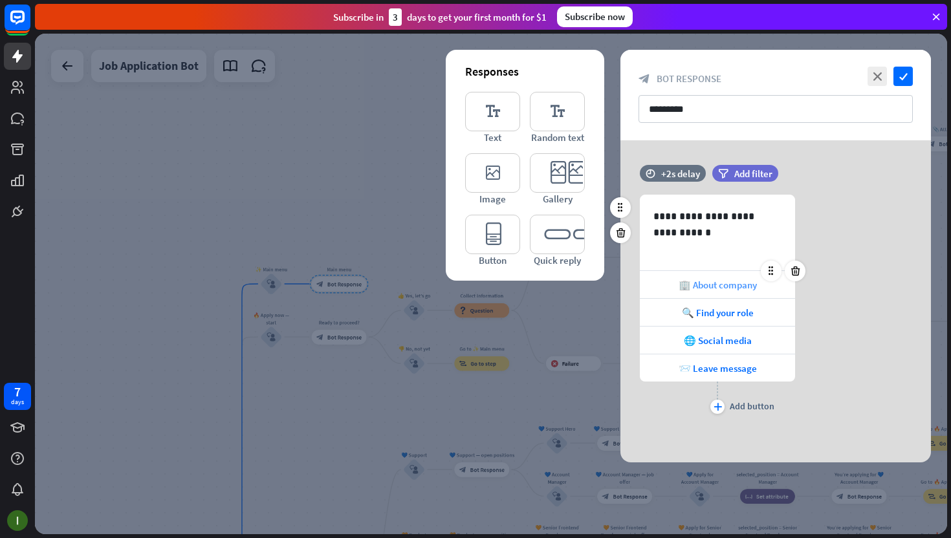
click at [725, 285] on span "🏢 About company" at bounding box center [718, 285] width 78 height 12
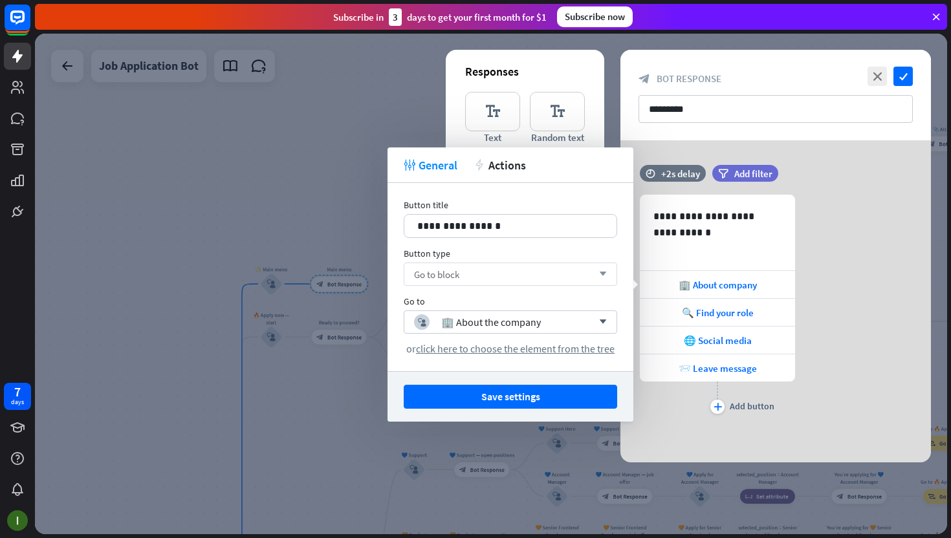
click at [519, 270] on div "Go to block arrow_down" at bounding box center [510, 274] width 213 height 23
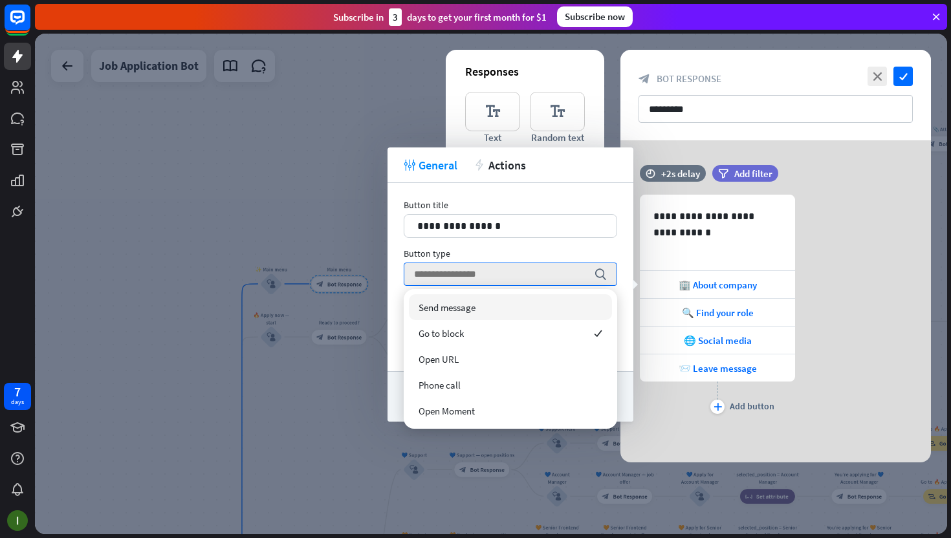
click at [571, 253] on div "Button type" at bounding box center [510, 254] width 213 height 12
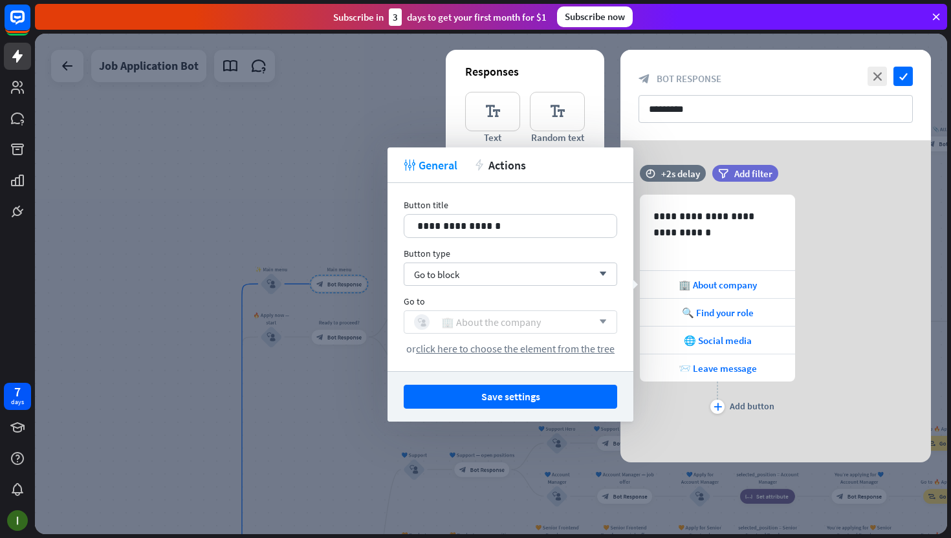
click at [552, 324] on div "block_user_input 🏢 About the company" at bounding box center [503, 322] width 179 height 16
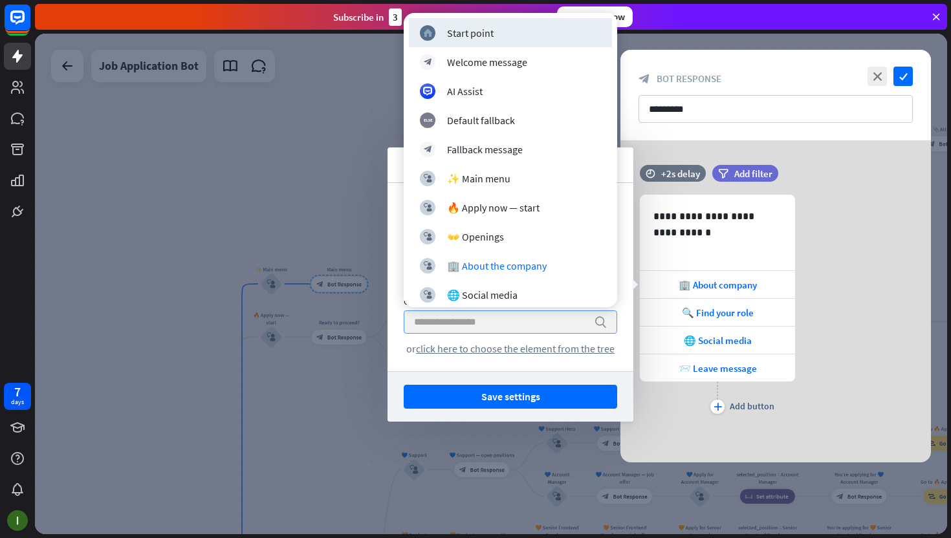
click at [397, 335] on div "**********" at bounding box center [511, 277] width 246 height 188
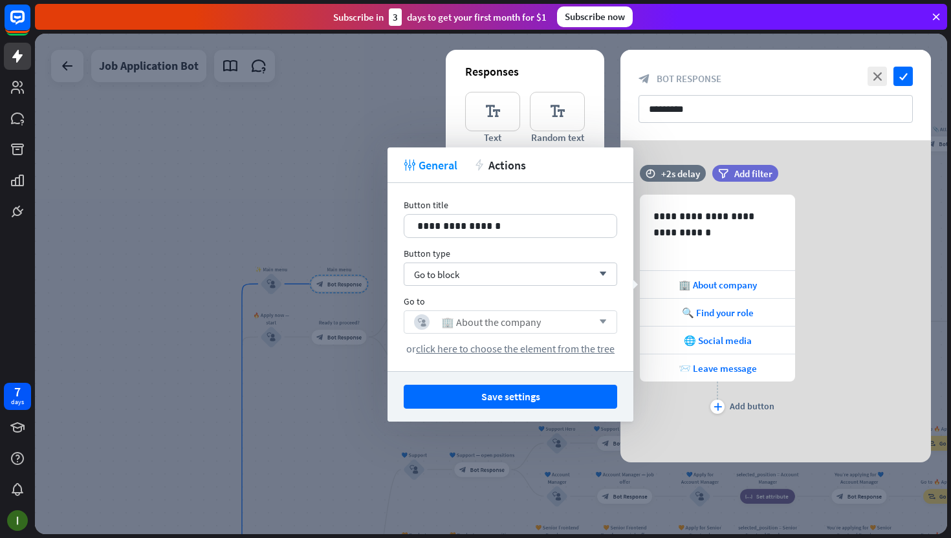
click at [853, 228] on div "**********" at bounding box center [775, 306] width 311 height 223
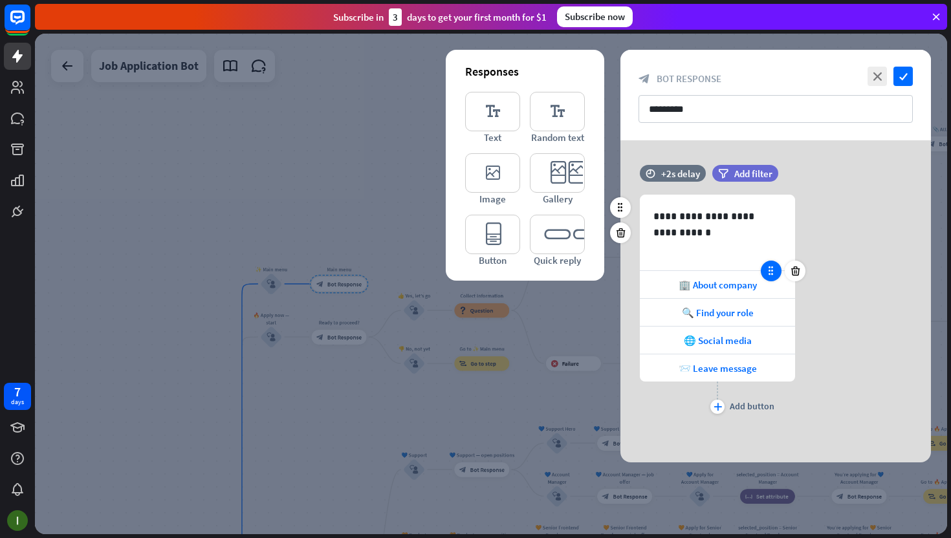
click at [771, 269] on icon at bounding box center [771, 271] width 12 height 12
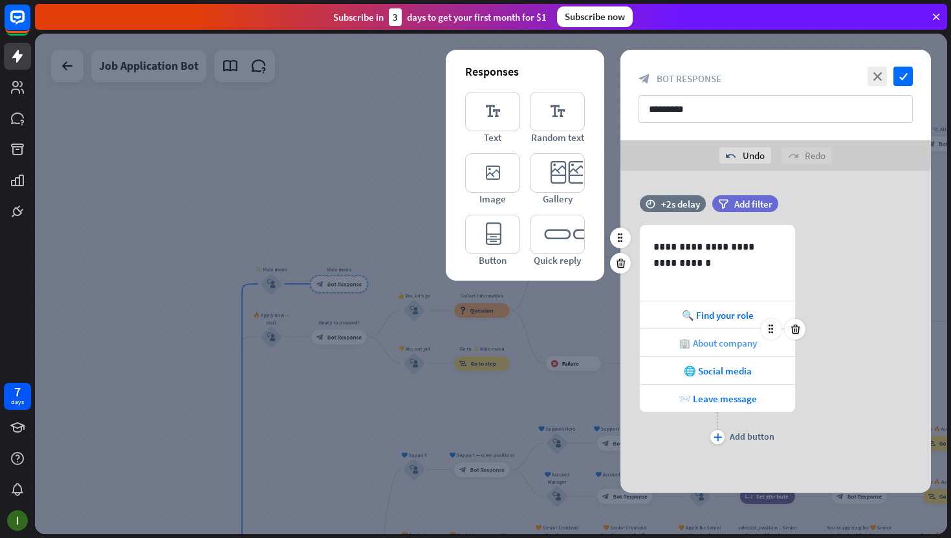
click at [732, 347] on span "🏢 About company" at bounding box center [718, 343] width 78 height 12
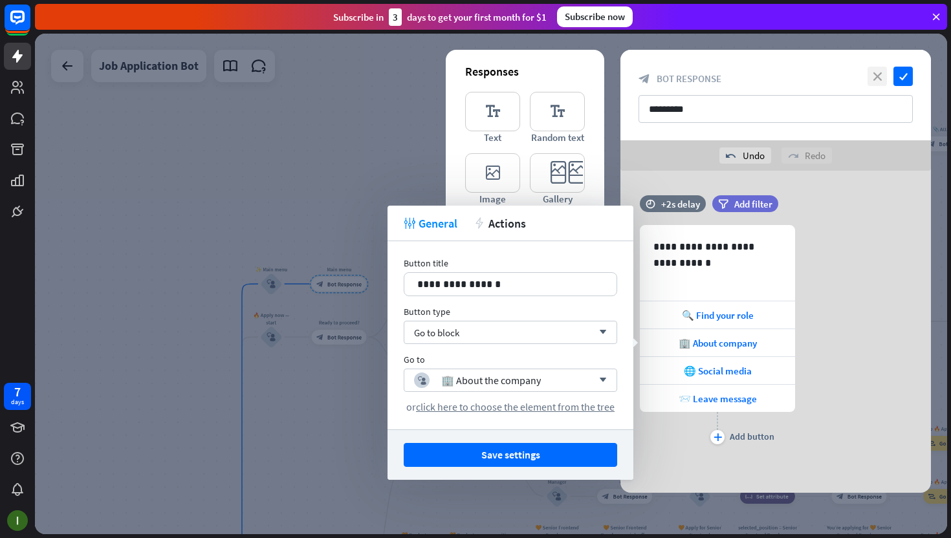
click at [880, 75] on icon "close" at bounding box center [877, 76] width 19 height 19
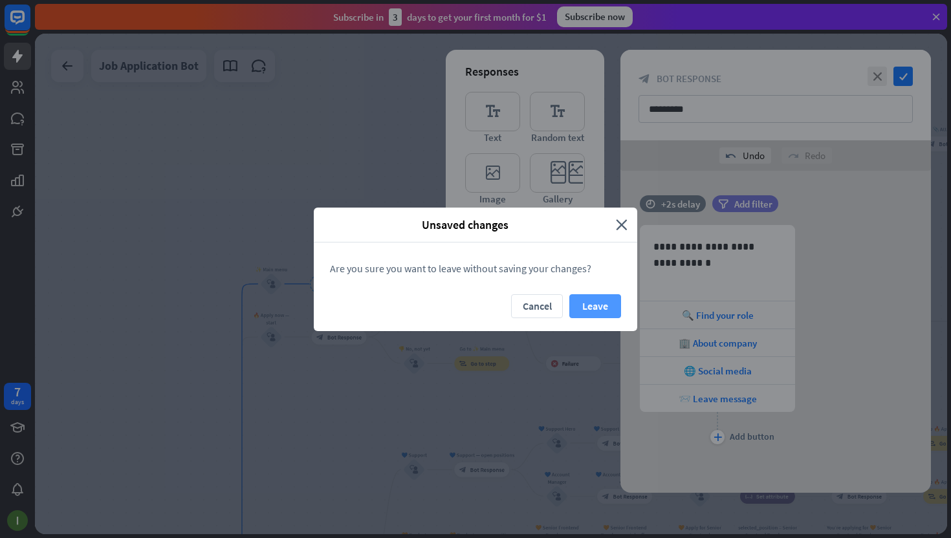
click at [598, 304] on button "Leave" at bounding box center [595, 306] width 52 height 24
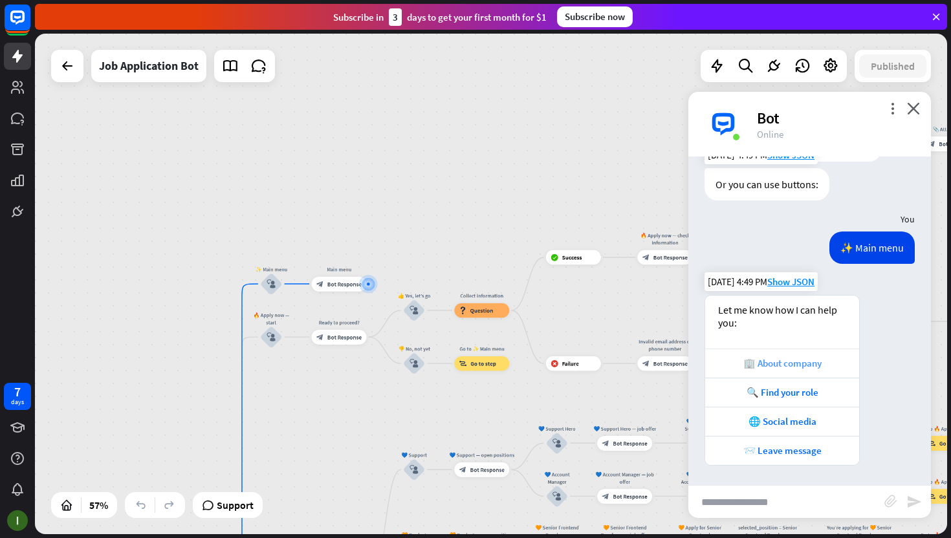
click at [782, 356] on div "🏢 About company" at bounding box center [782, 363] width 154 height 29
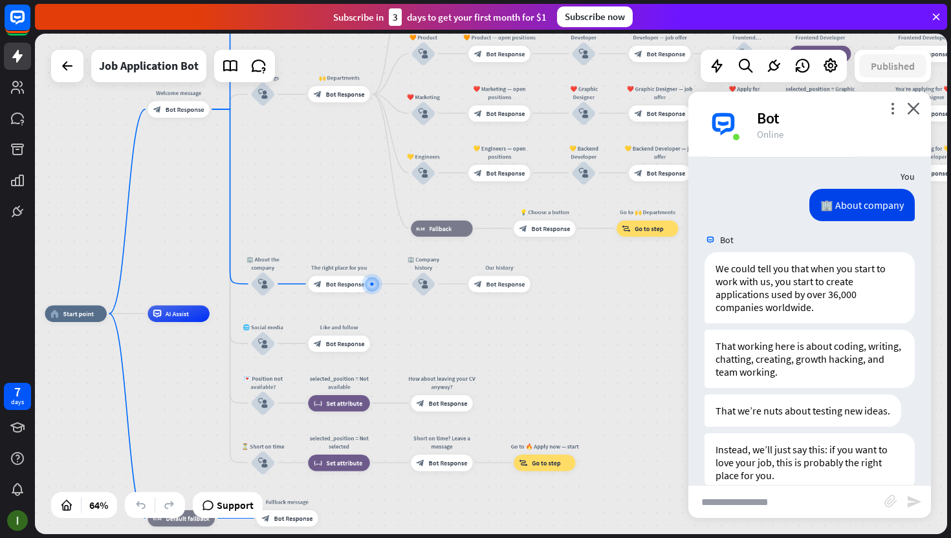
scroll to position [949, 0]
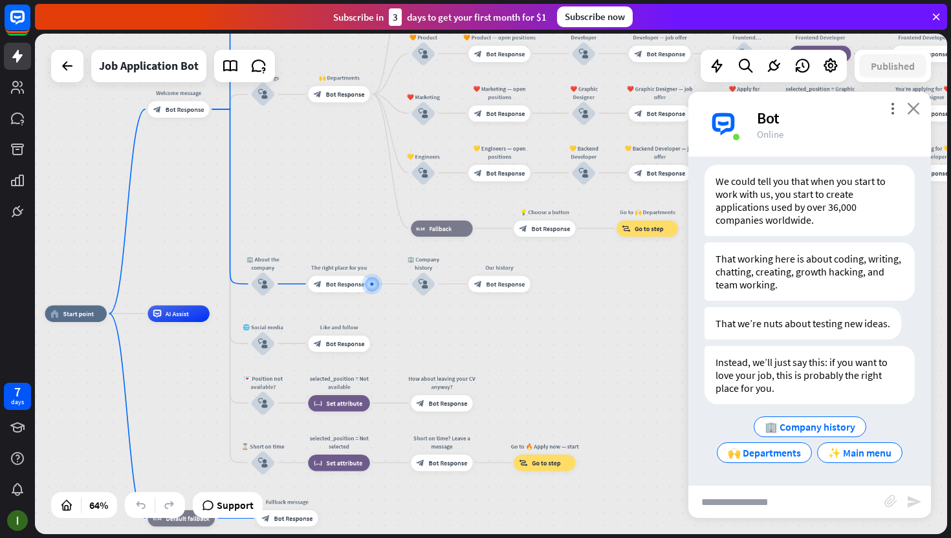
click at [913, 108] on icon "close" at bounding box center [913, 108] width 13 height 12
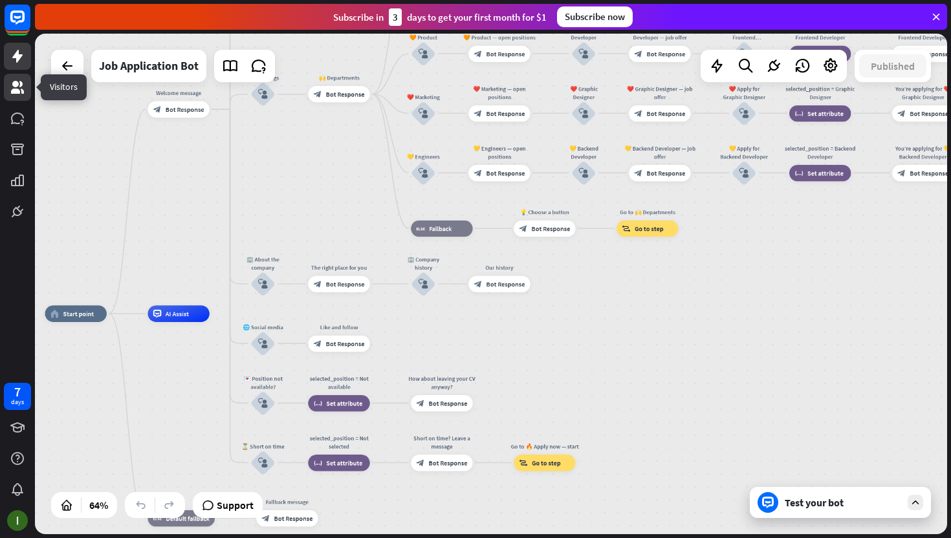
click at [15, 95] on link at bounding box center [17, 87] width 27 height 27
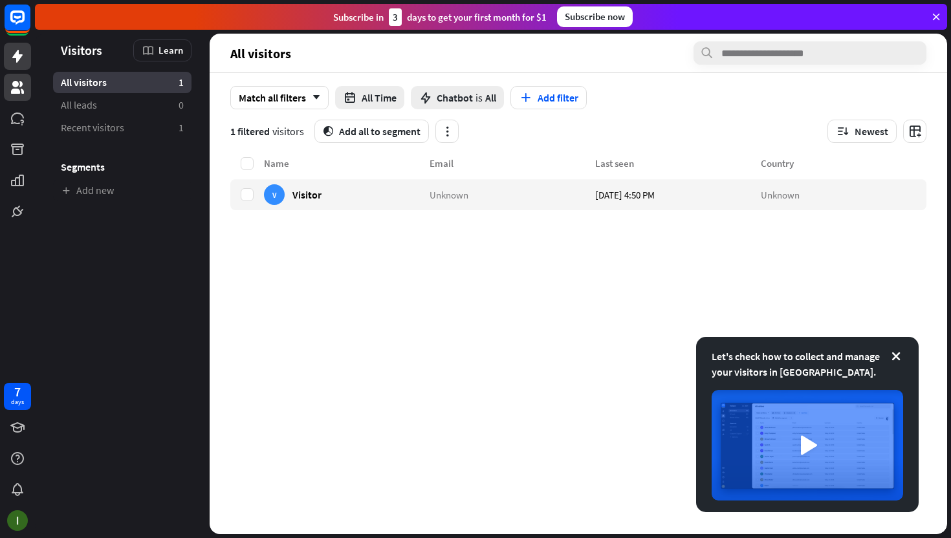
click at [19, 63] on icon at bounding box center [18, 57] width 16 height 16
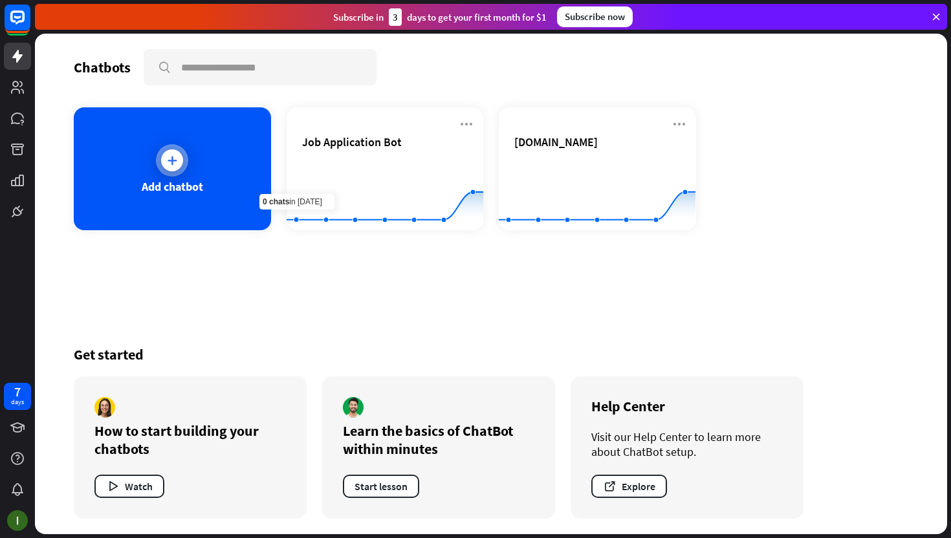
click at [252, 192] on div "Add chatbot" at bounding box center [172, 168] width 197 height 123
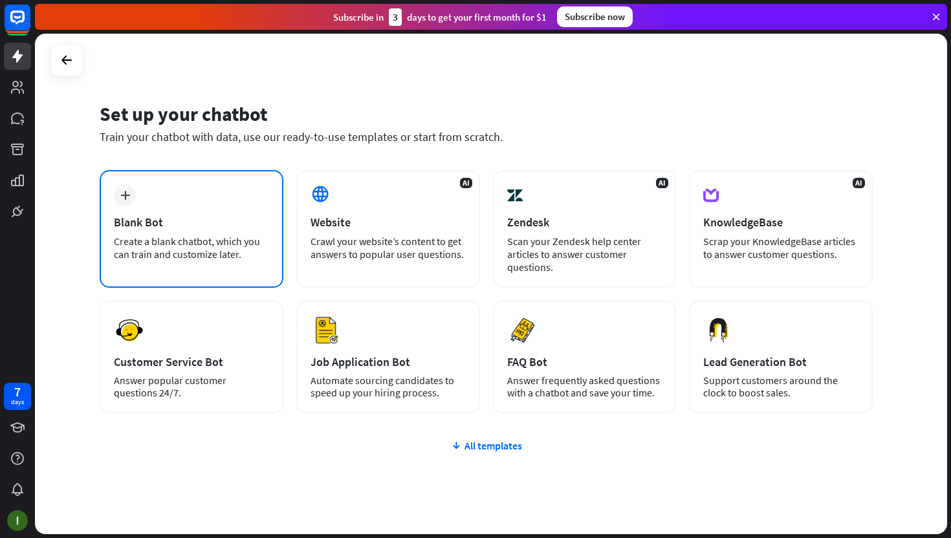
click at [240, 204] on div "plus Blank Bot Create a blank chatbot, which you can train and customize later." at bounding box center [192, 229] width 184 height 118
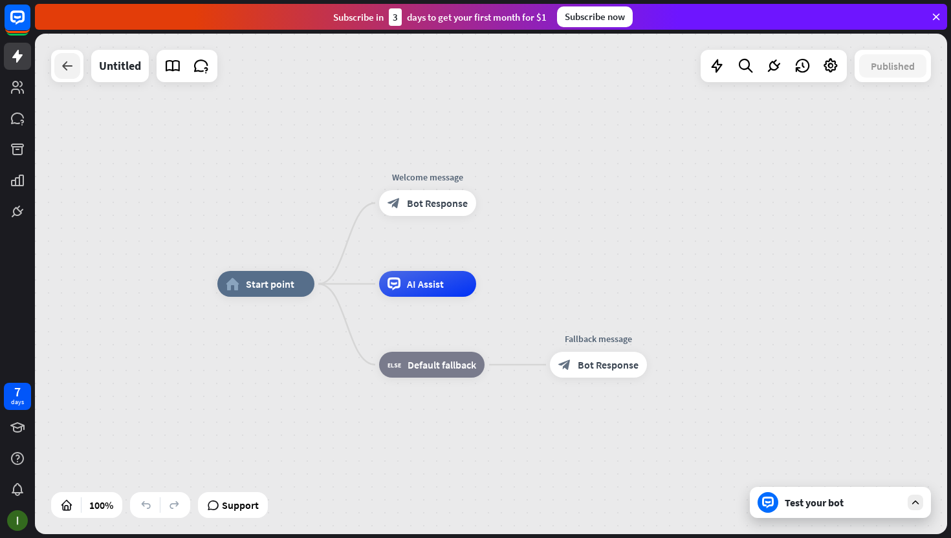
click at [67, 69] on icon at bounding box center [68, 66] width 16 height 16
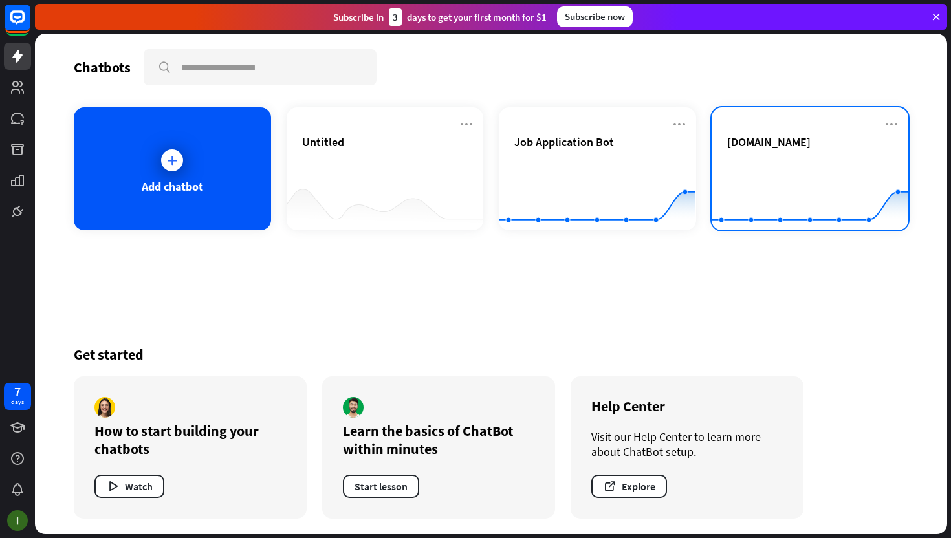
click at [776, 148] on span "[DOMAIN_NAME]" at bounding box center [768, 142] width 83 height 15
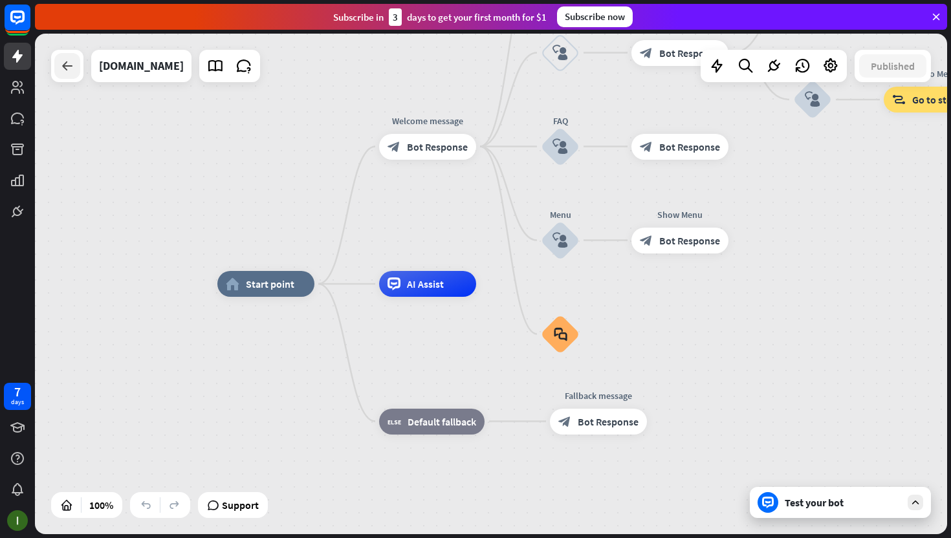
click at [58, 72] on div at bounding box center [67, 66] width 26 height 26
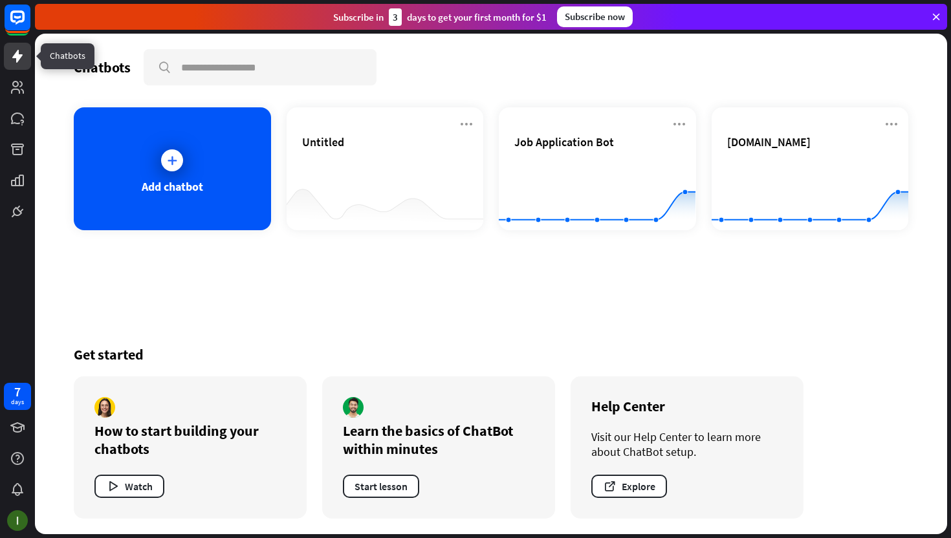
click at [20, 65] on link at bounding box center [17, 56] width 27 height 27
click at [97, 301] on div "Chatbots search Add chatbot Untitled Job Application Bot Created with Highchart…" at bounding box center [491, 284] width 912 height 501
click at [250, 366] on div "Get started How to start building your chatbots Watch Learn the basics of ChatB…" at bounding box center [491, 432] width 835 height 204
click at [17, 91] on icon at bounding box center [17, 87] width 13 height 13
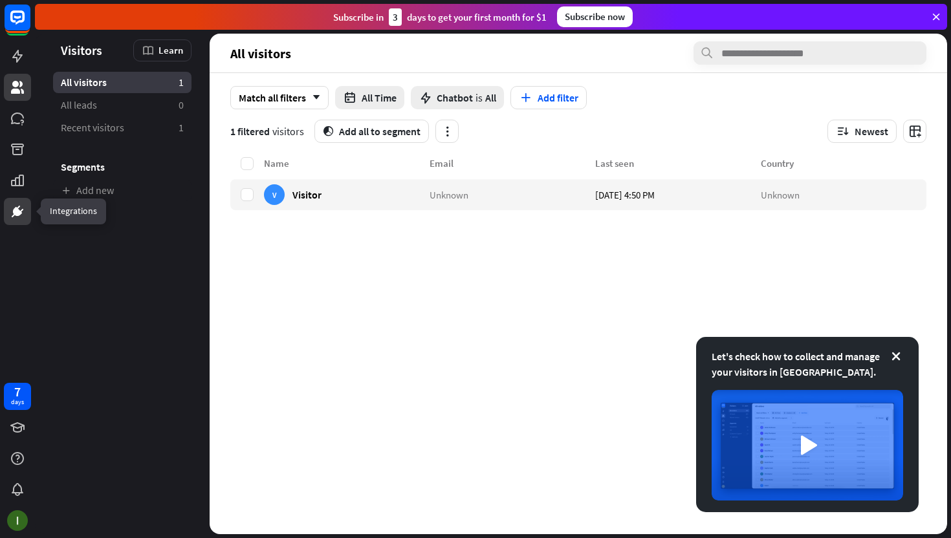
click at [27, 212] on link at bounding box center [17, 211] width 27 height 27
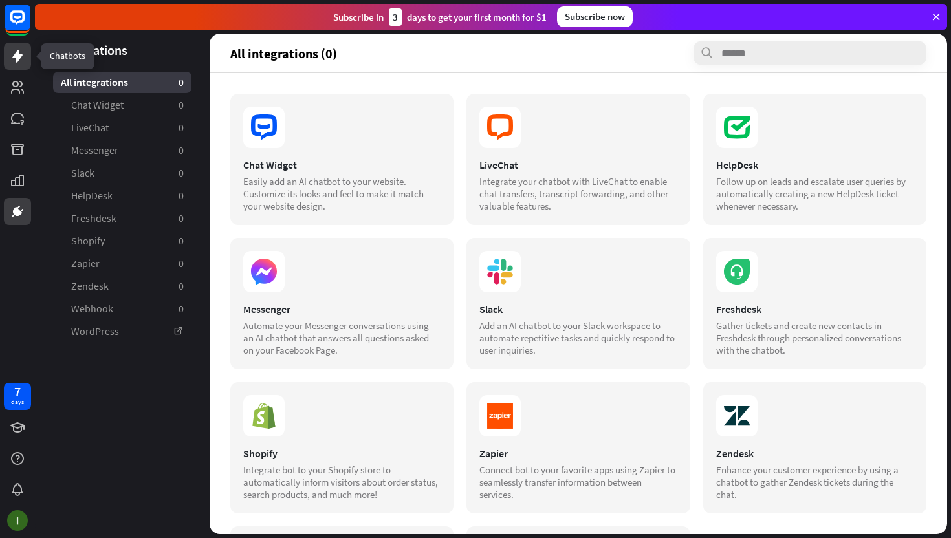
click at [23, 61] on icon at bounding box center [18, 57] width 16 height 16
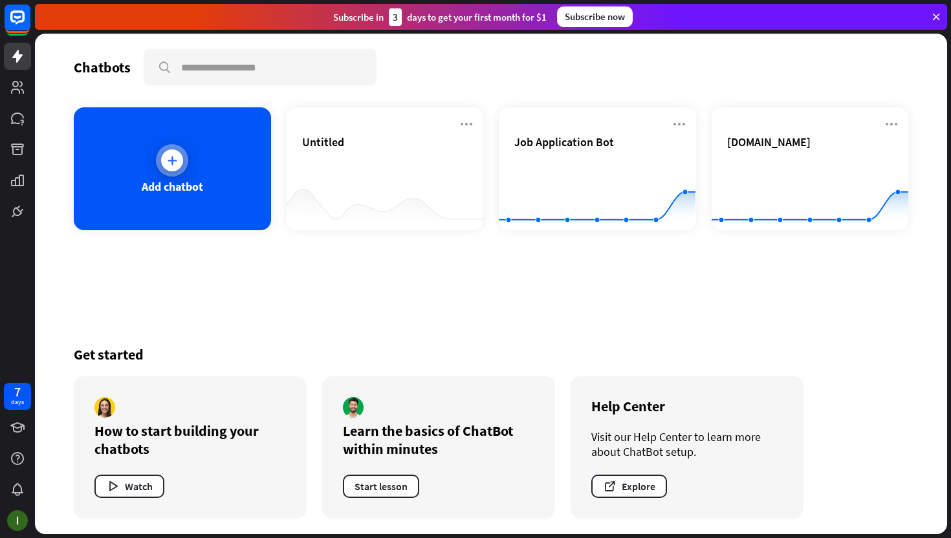
click at [207, 147] on div "Add chatbot" at bounding box center [172, 168] width 197 height 123
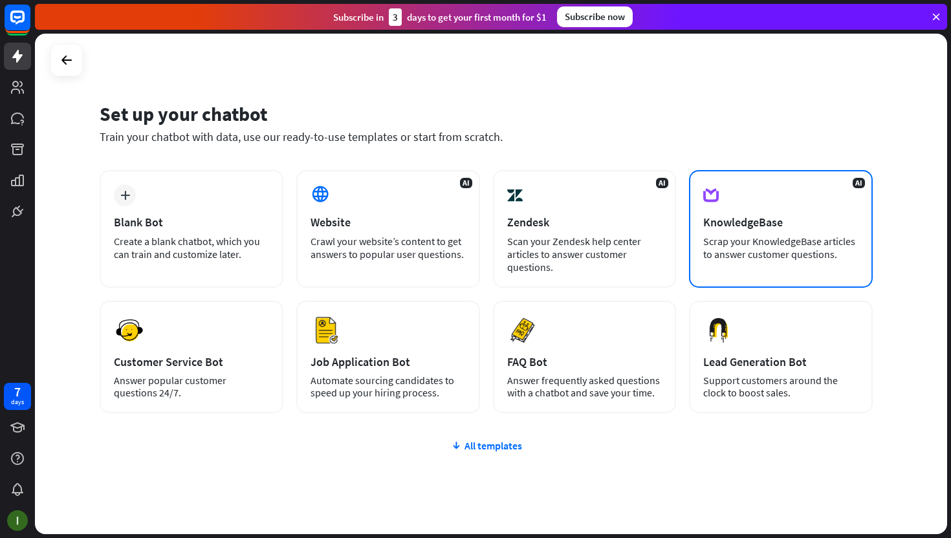
click at [793, 219] on div "KnowledgeBase" at bounding box center [780, 222] width 155 height 15
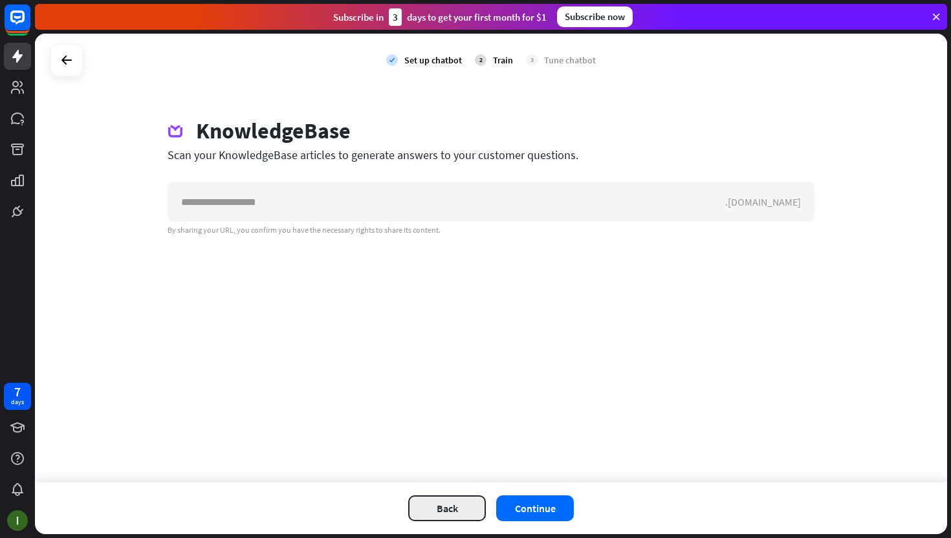
click at [462, 506] on button "Back" at bounding box center [447, 509] width 78 height 26
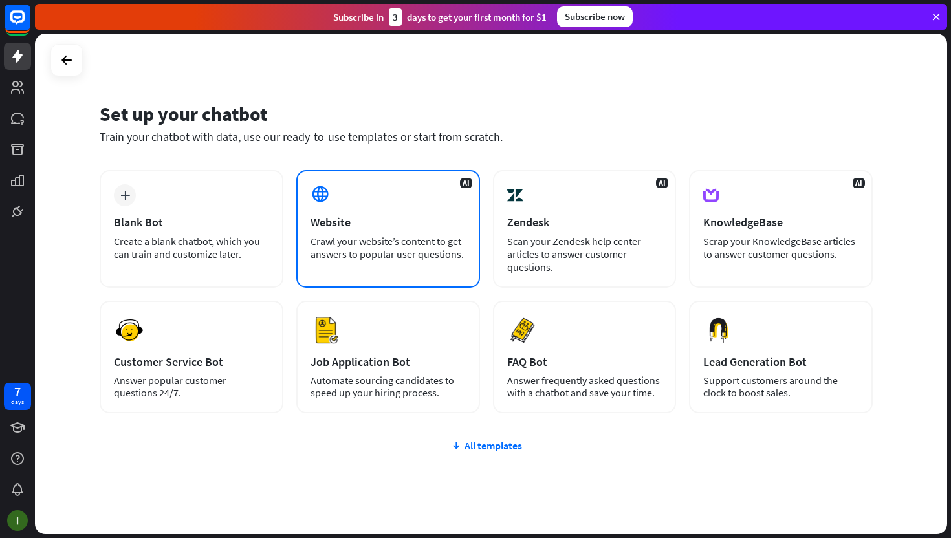
click at [356, 221] on div "Website" at bounding box center [388, 222] width 155 height 15
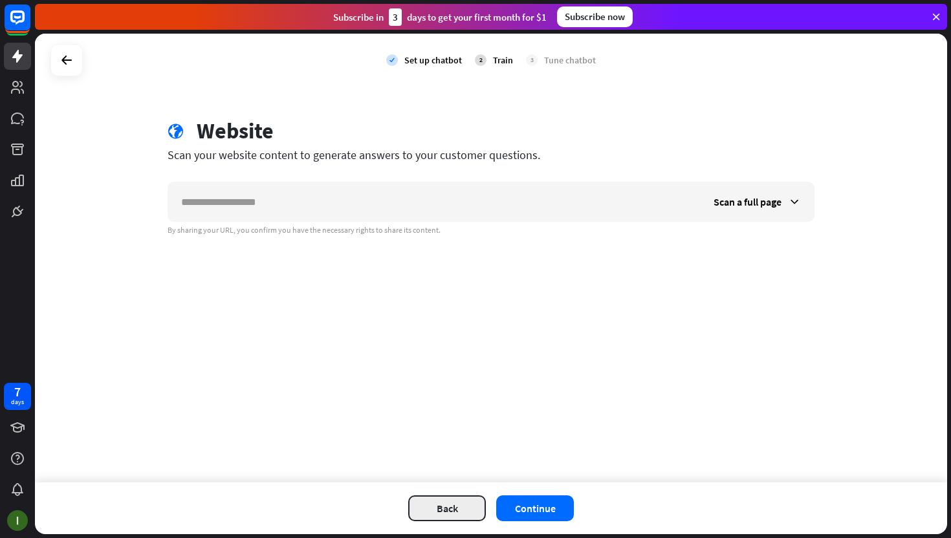
click at [462, 502] on button "Back" at bounding box center [447, 509] width 78 height 26
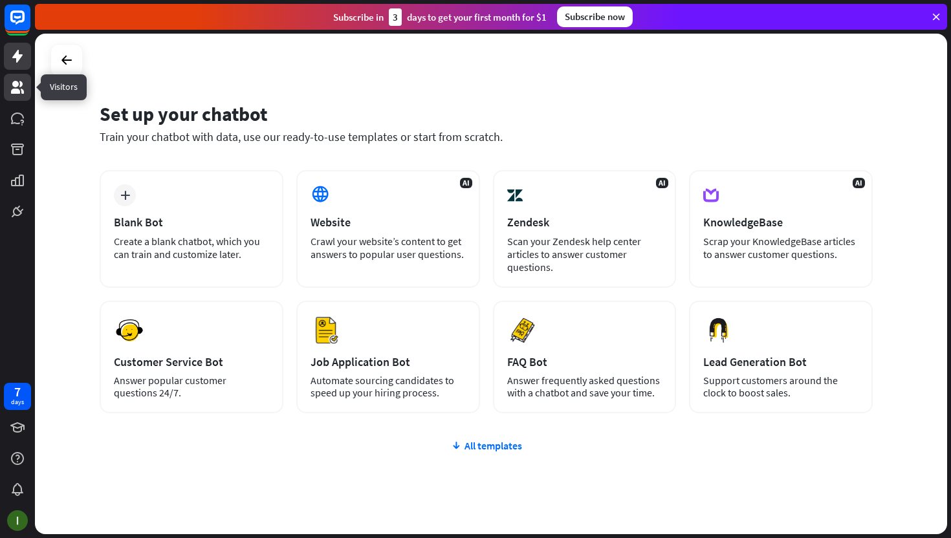
click at [19, 91] on icon at bounding box center [17, 87] width 13 height 13
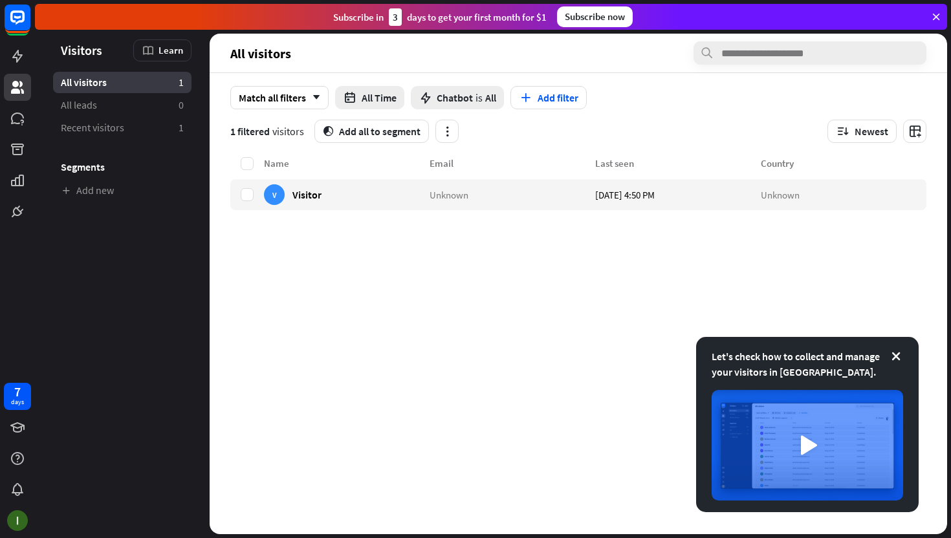
click at [21, 72] on div at bounding box center [17, 112] width 35 height 225
click at [23, 199] on link at bounding box center [17, 211] width 27 height 27
